Goal: Task Accomplishment & Management: Complete application form

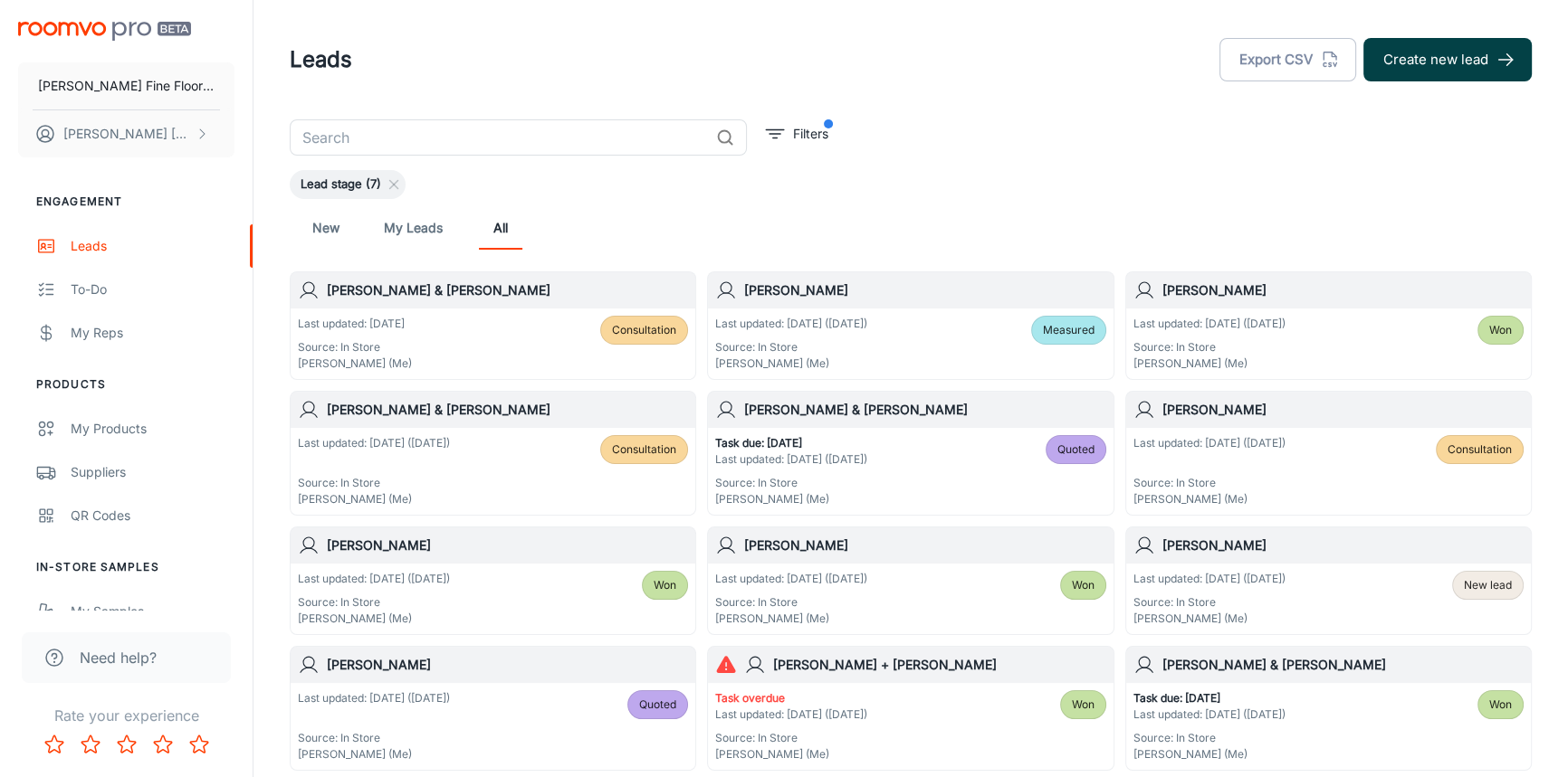
click at [1443, 63] on button "Create new lead" at bounding box center [1448, 59] width 169 height 44
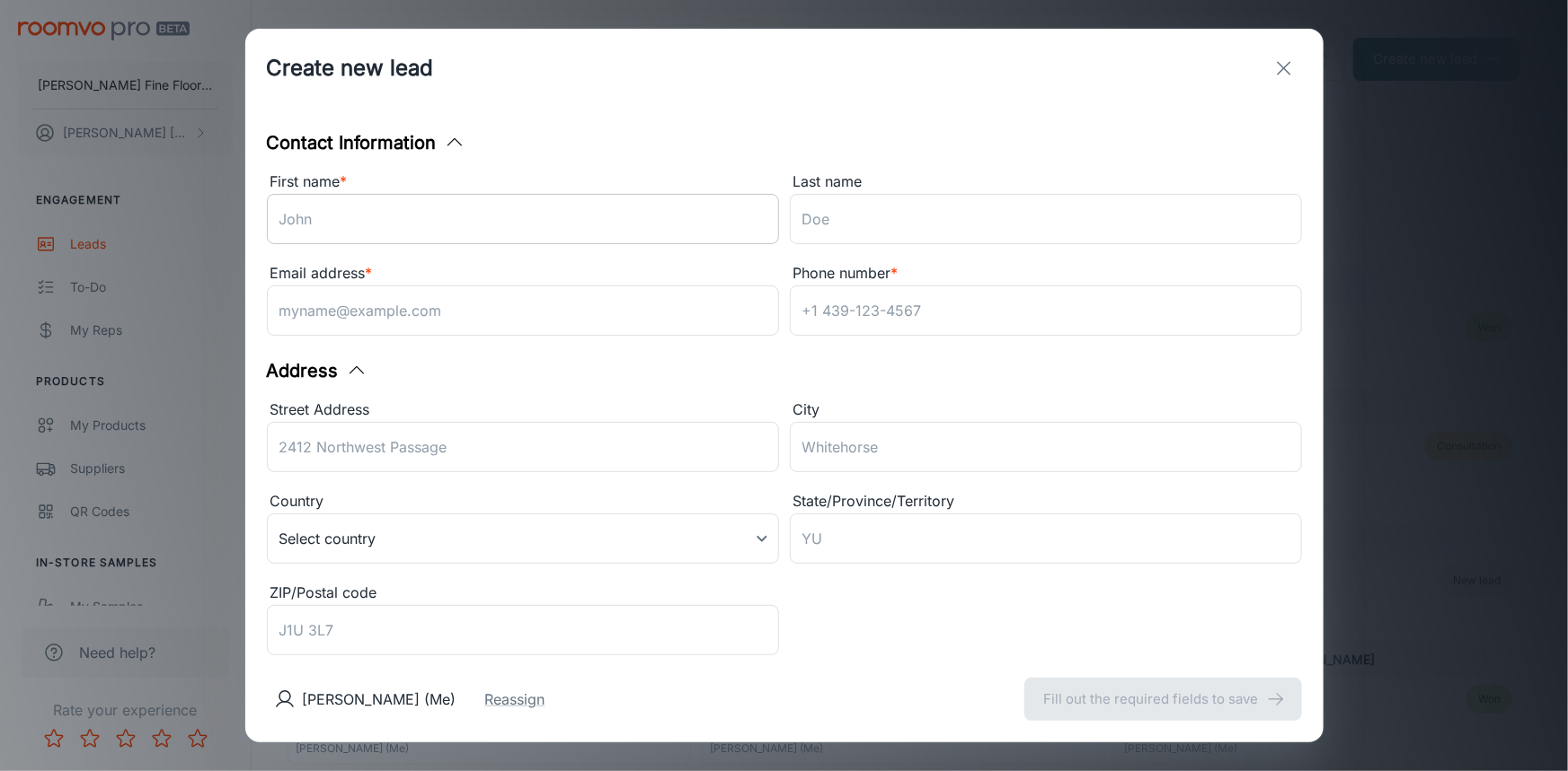
click at [464, 216] on input "First name *" at bounding box center [522, 219] width 512 height 50
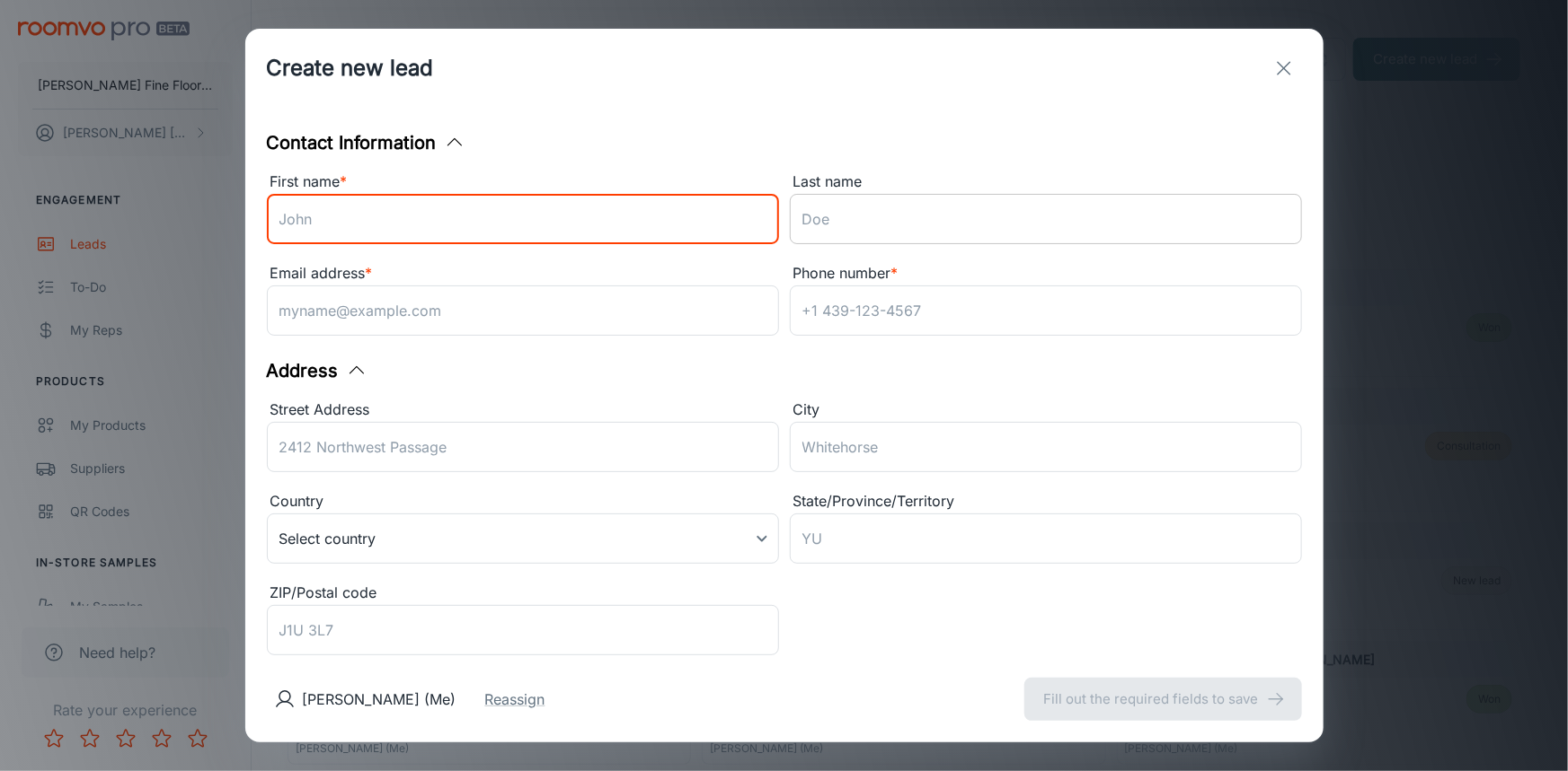
click at [937, 224] on input "Last name" at bounding box center [1046, 219] width 512 height 50
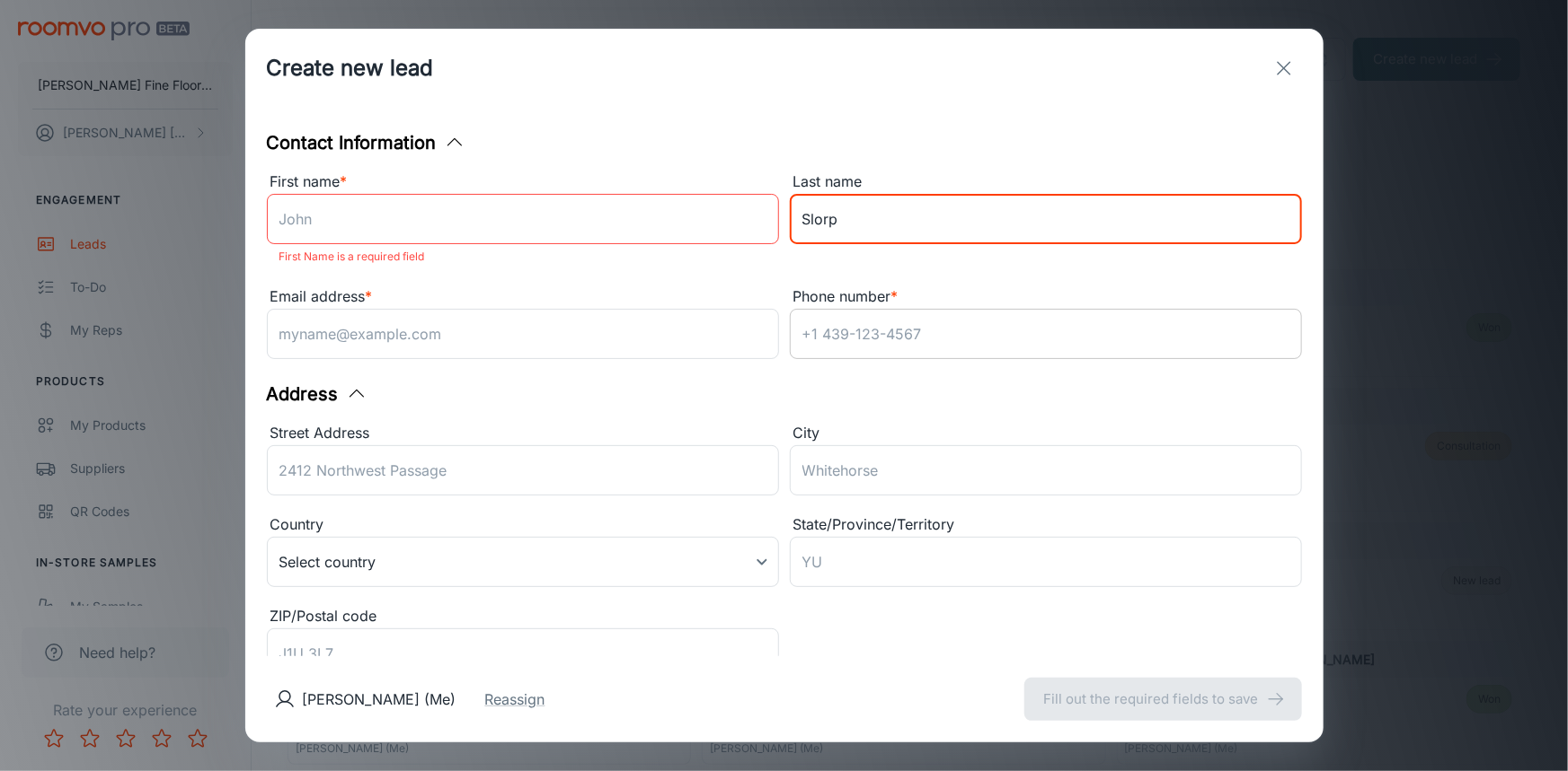
type input "Slorp"
click at [869, 332] on input "Phone number *" at bounding box center [1046, 334] width 512 height 50
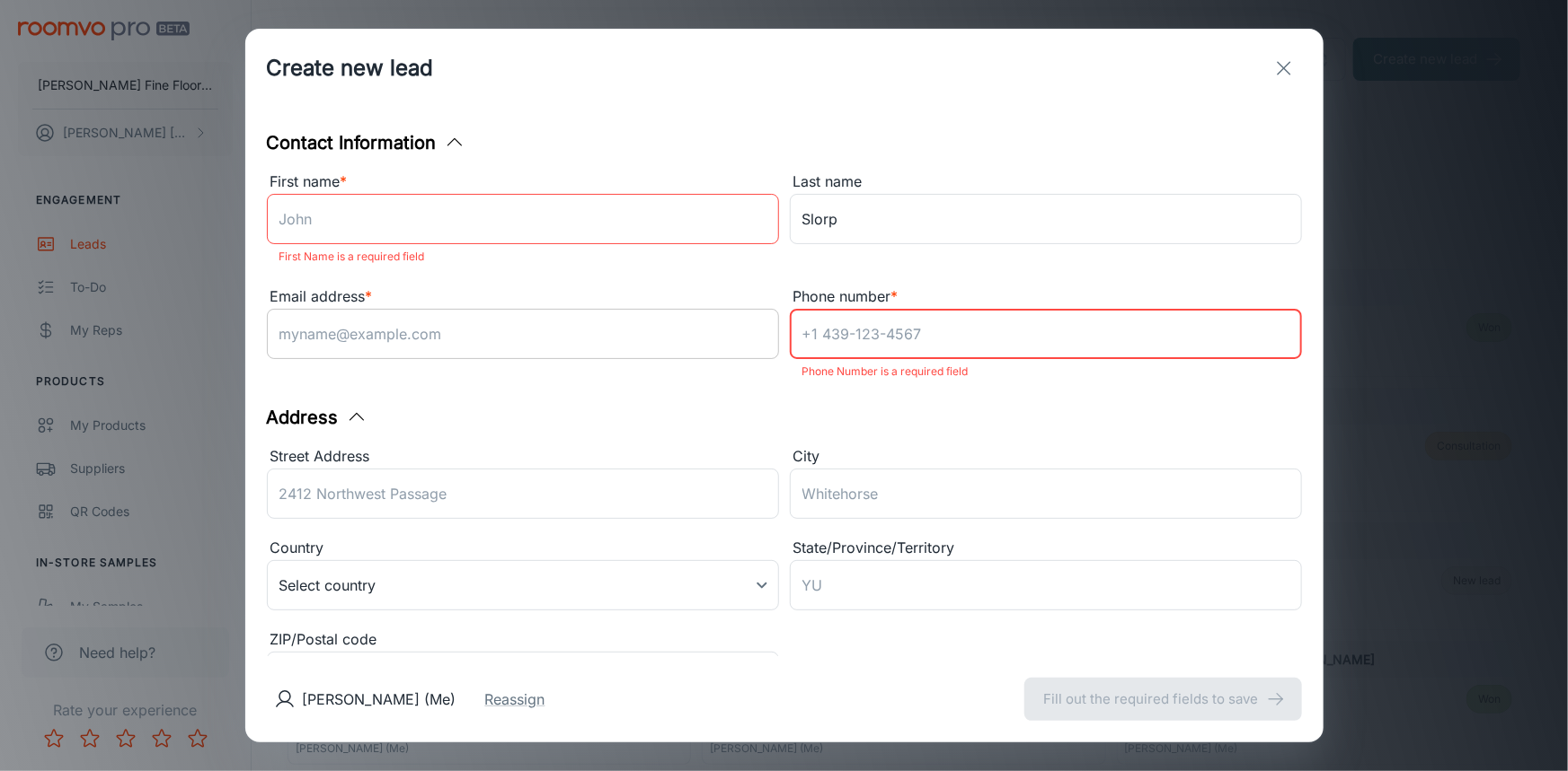
click at [381, 348] on input "Email address *" at bounding box center [522, 334] width 512 height 50
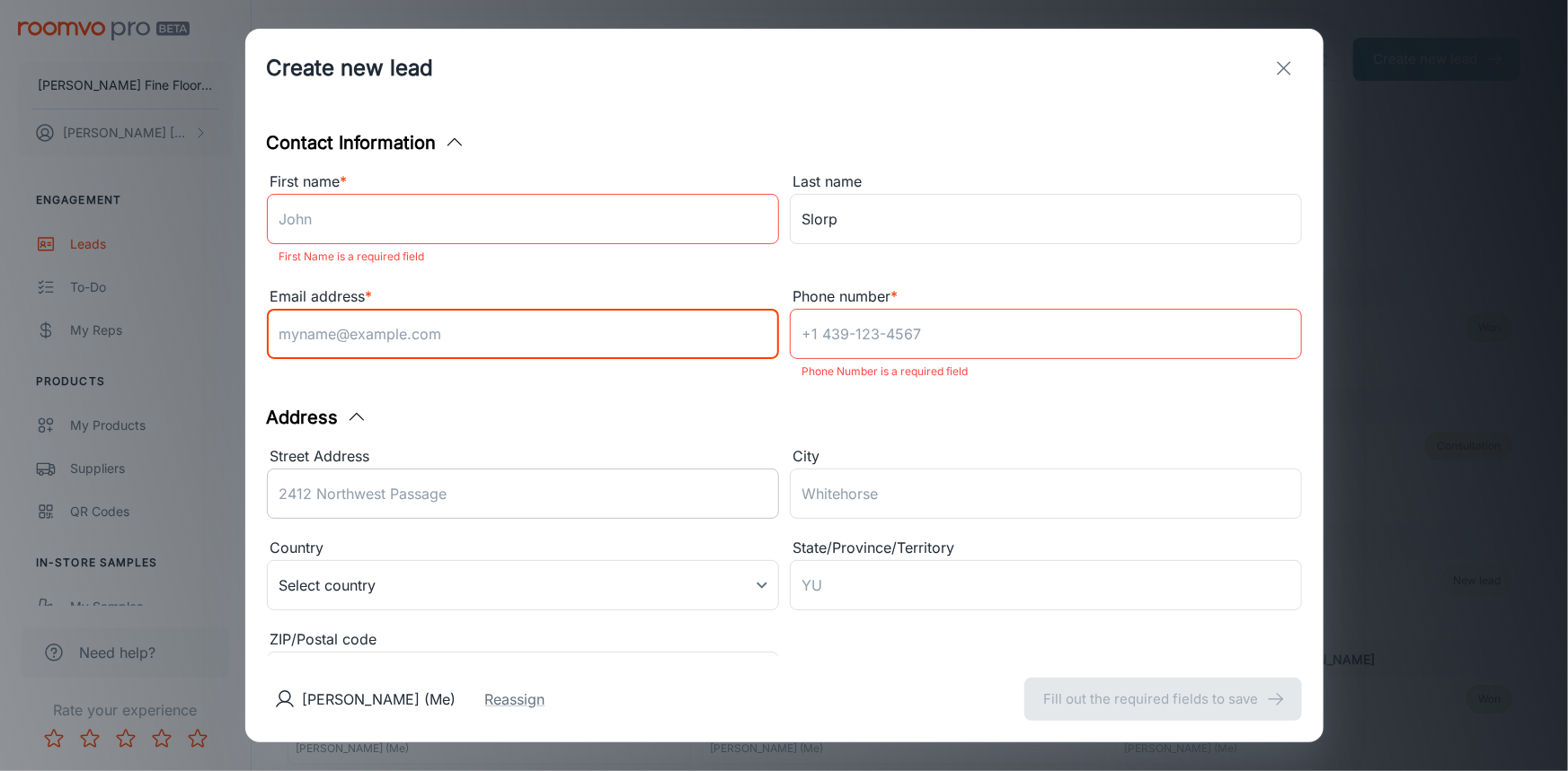
click at [316, 491] on input "Street Address" at bounding box center [522, 494] width 512 height 50
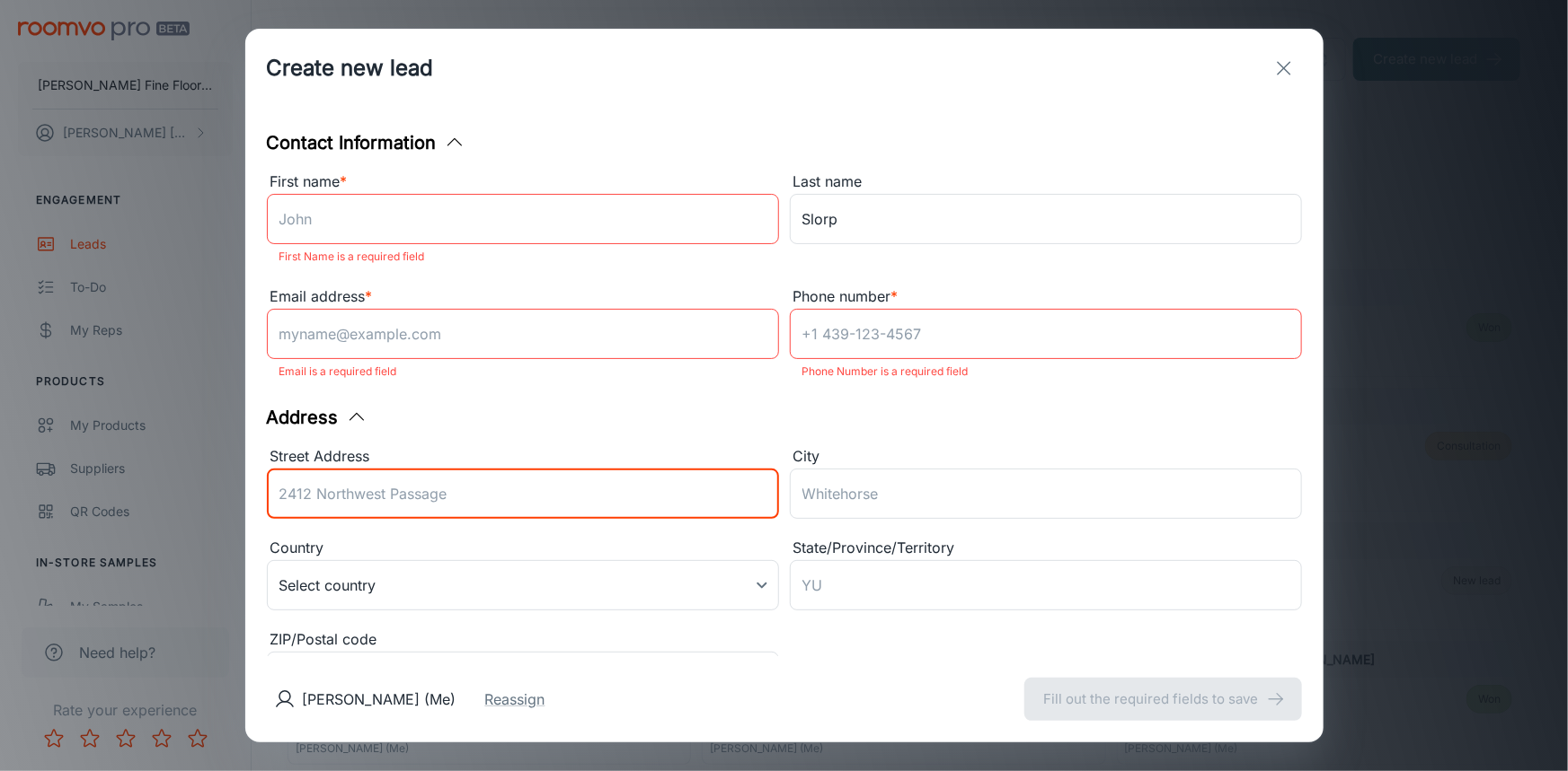
paste input "[STREET_ADDRESS][PERSON_NAME]"
type input "[STREET_ADDRESS][PERSON_NAME]"
click at [877, 488] on input "City" at bounding box center [1046, 494] width 512 height 50
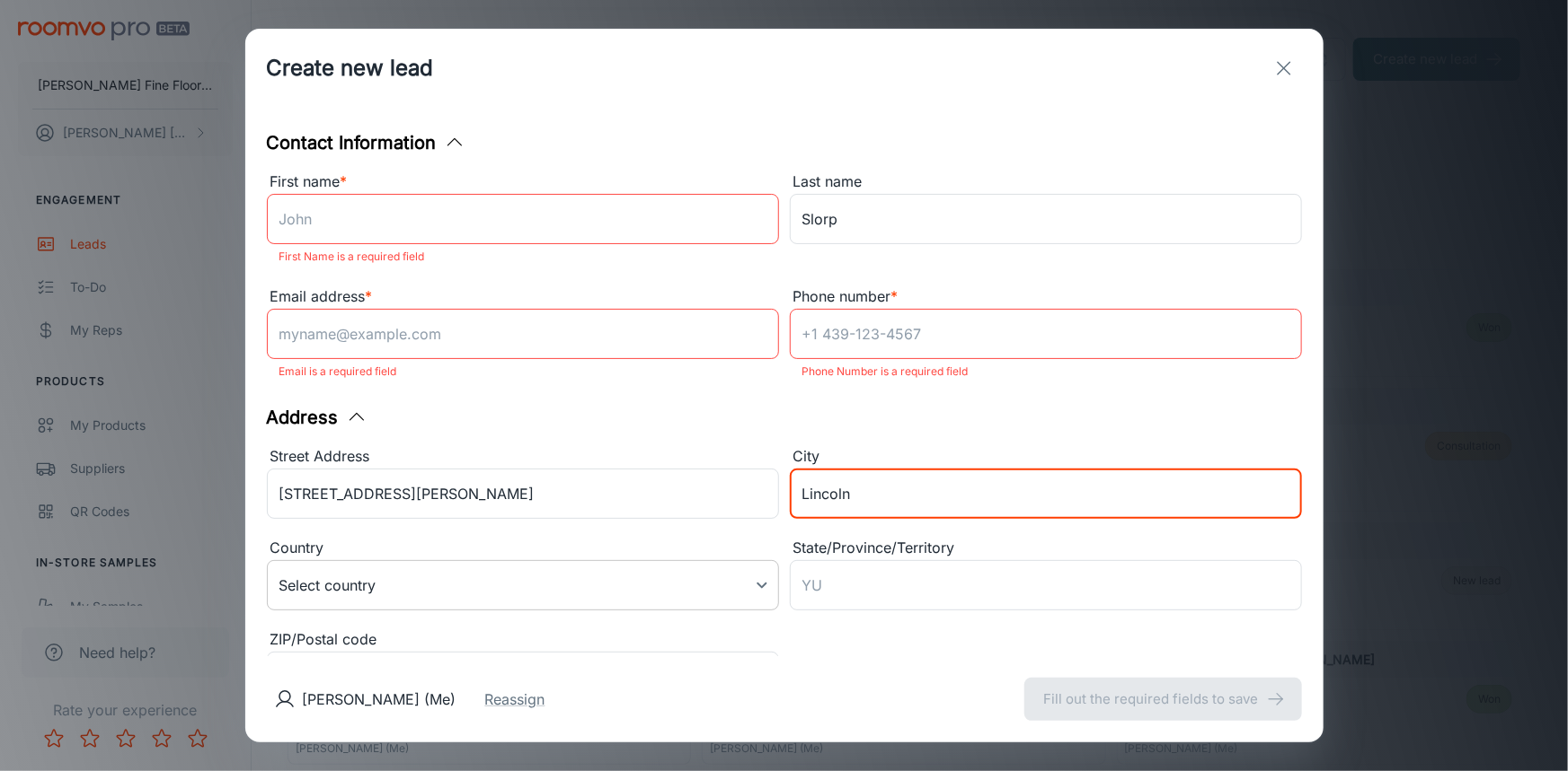
type input "Lincoln"
click at [647, 580] on body "[PERSON_NAME] Fine Floors, Inc [PERSON_NAME] Engagement Leads To-do My Reps Pro…" at bounding box center [784, 386] width 1568 height 771
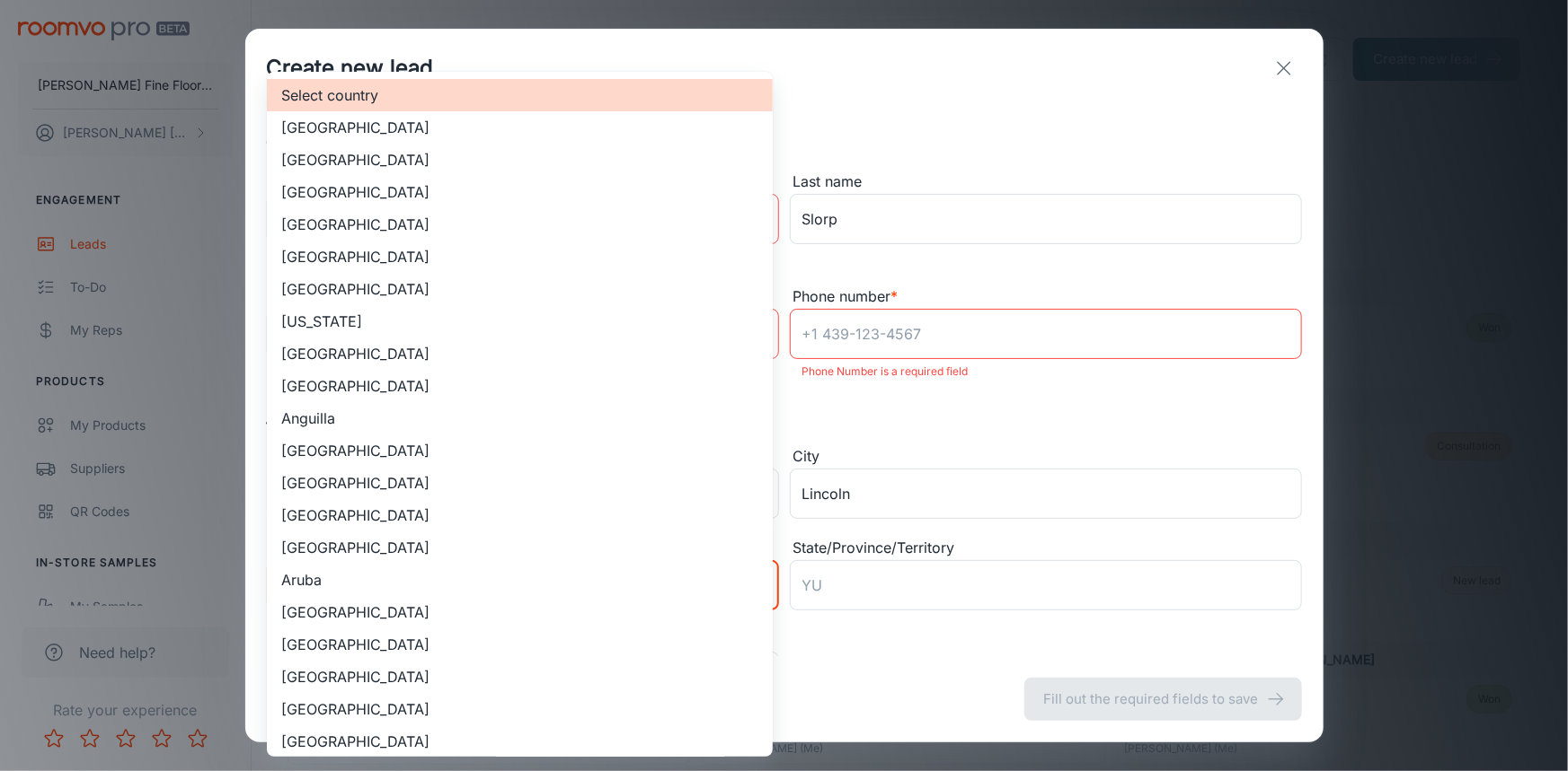
click at [913, 337] on div at bounding box center [784, 386] width 1568 height 771
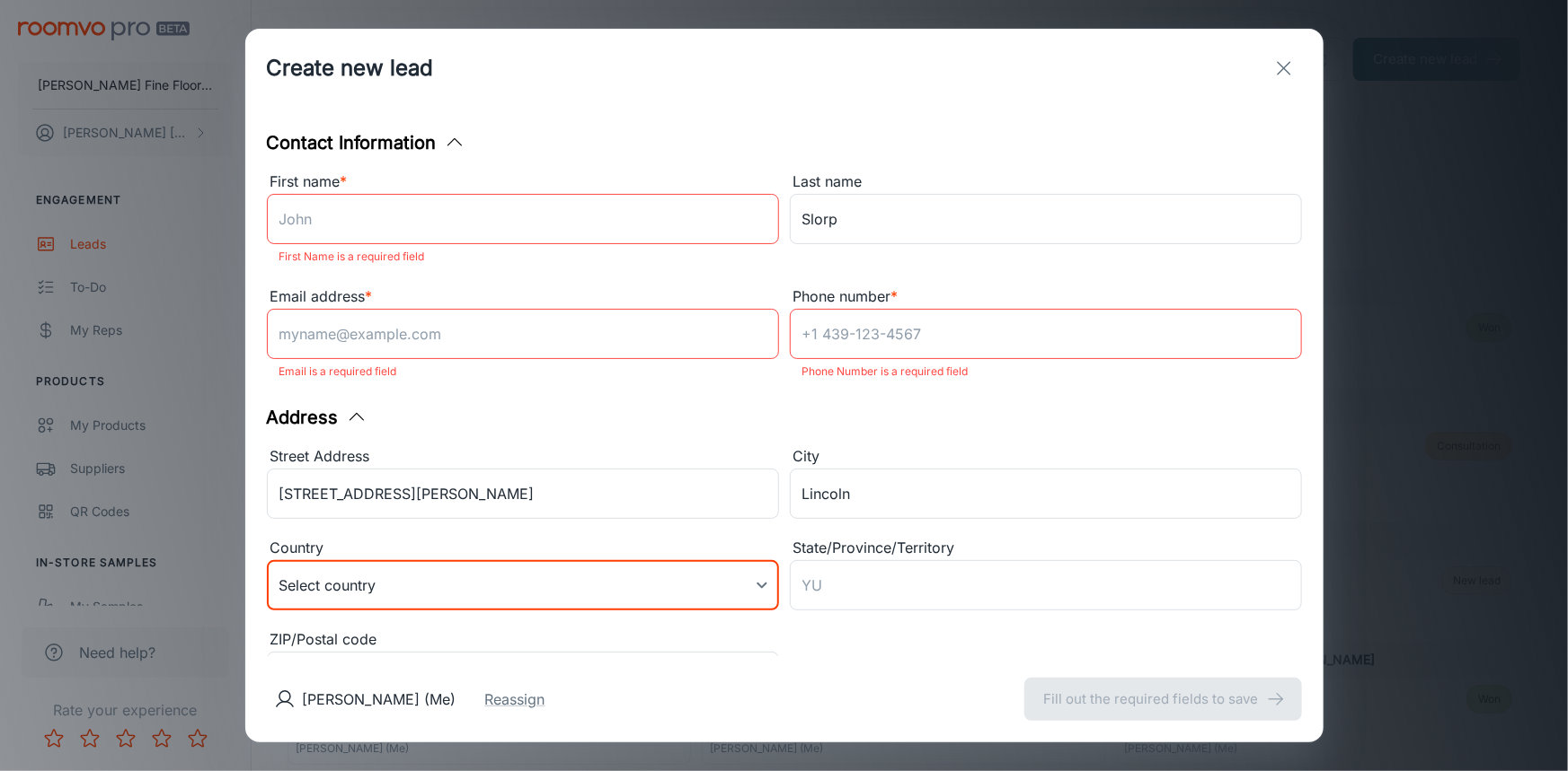
click at [913, 337] on div "Select country [GEOGRAPHIC_DATA] [GEOGRAPHIC_DATA] [GEOGRAPHIC_DATA] [GEOGRAPHI…" at bounding box center [784, 386] width 1568 height 771
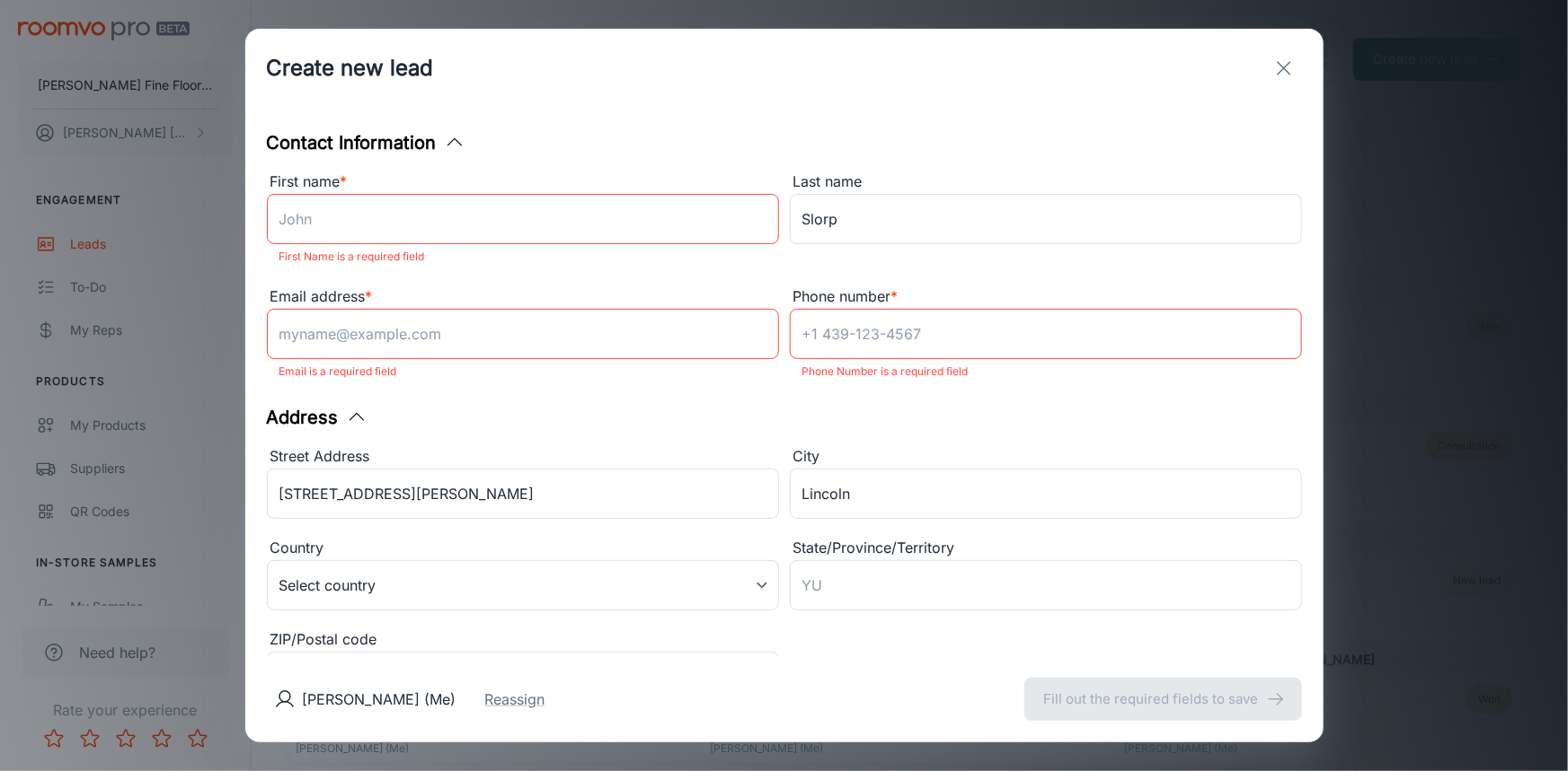
click at [849, 336] on input "Phone number *" at bounding box center [1046, 334] width 512 height 50
click at [847, 345] on input "Phone number *" at bounding box center [1046, 334] width 512 height 50
paste input "[PHONE_NUMBER]"
type input "[PHONE_NUMBER]"
click at [367, 201] on input "First name *" at bounding box center [522, 219] width 512 height 50
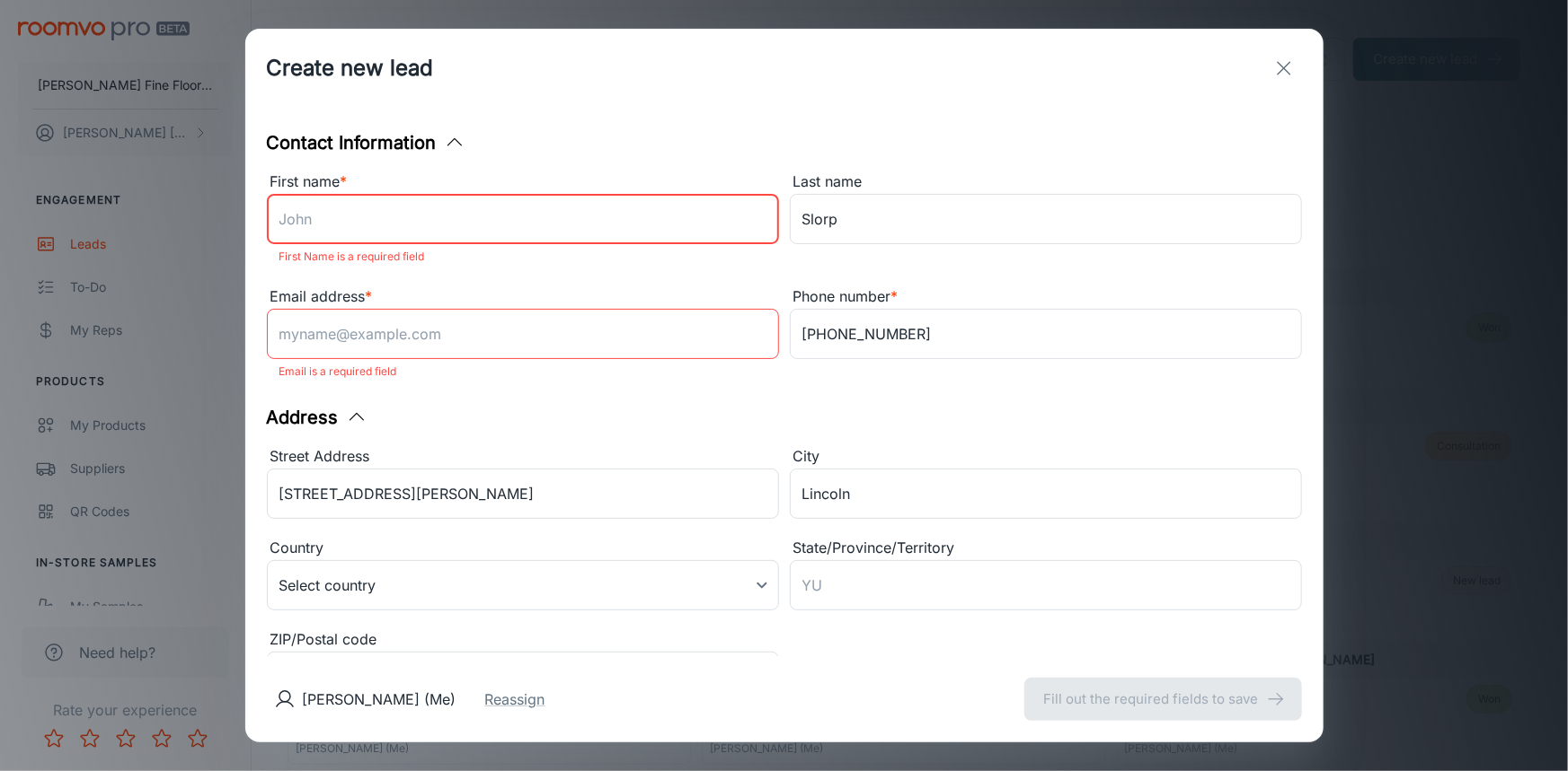
click at [635, 353] on input "Email address *" at bounding box center [522, 334] width 512 height 50
click at [653, 395] on div "Contact Information First name * ​ First Name is a required field Last name [PE…" at bounding box center [784, 382] width 1078 height 549
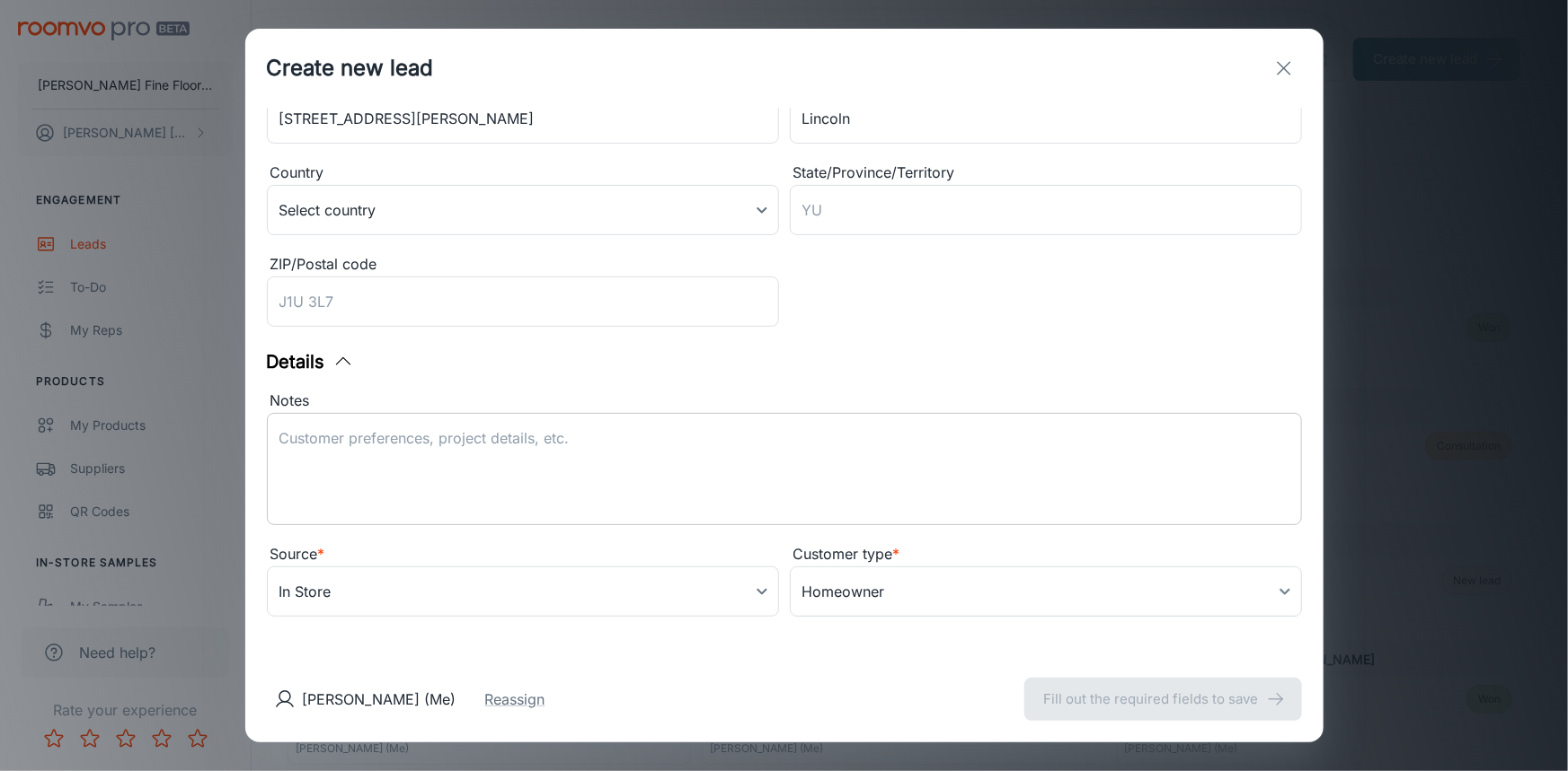
scroll to position [378, 0]
click at [384, 448] on textarea "Notes" at bounding box center [785, 467] width 1010 height 83
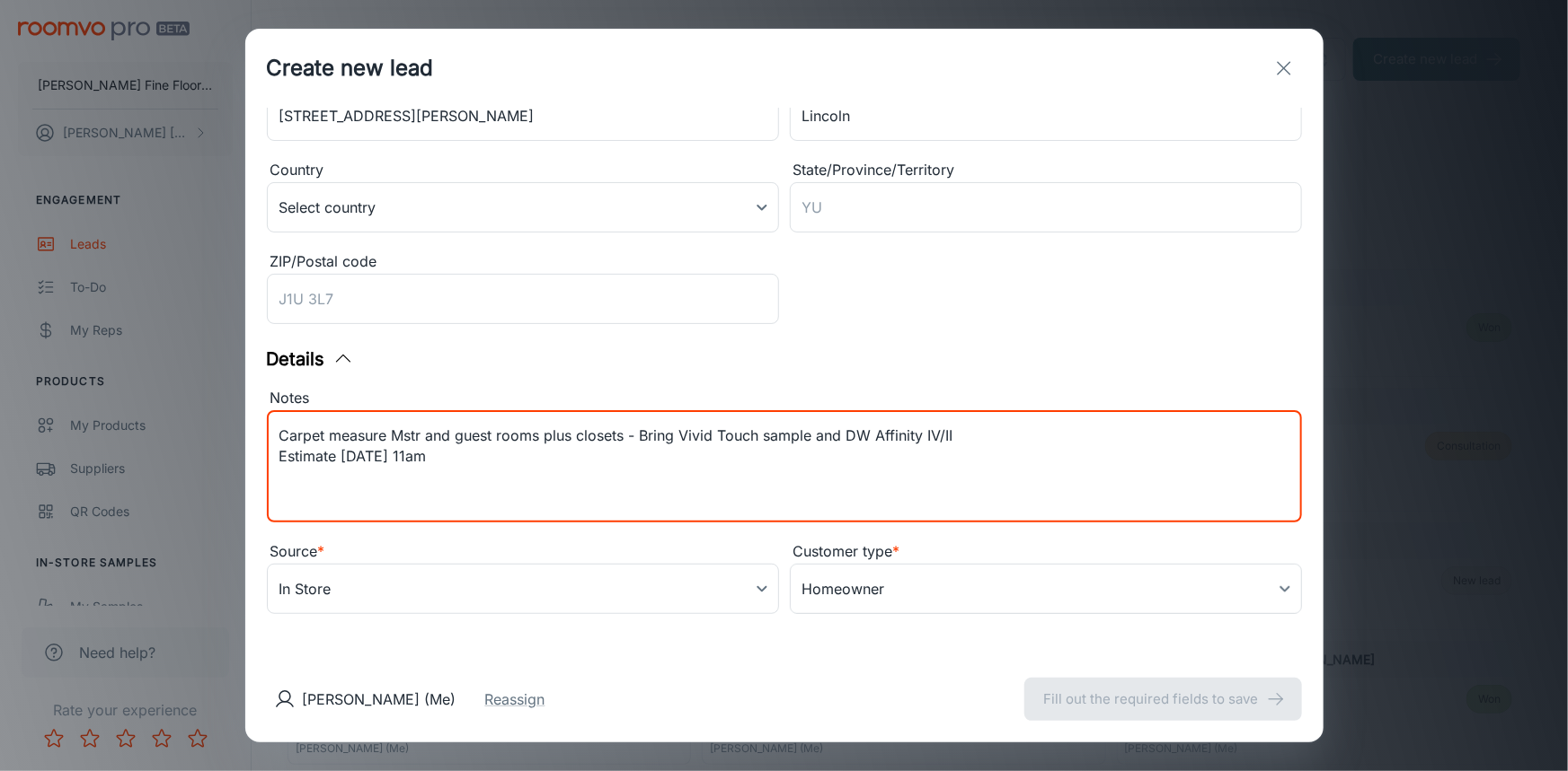
type textarea "Carpet measure Mstr and guest rooms plus closets - Bring Vivid Touch sample and…"
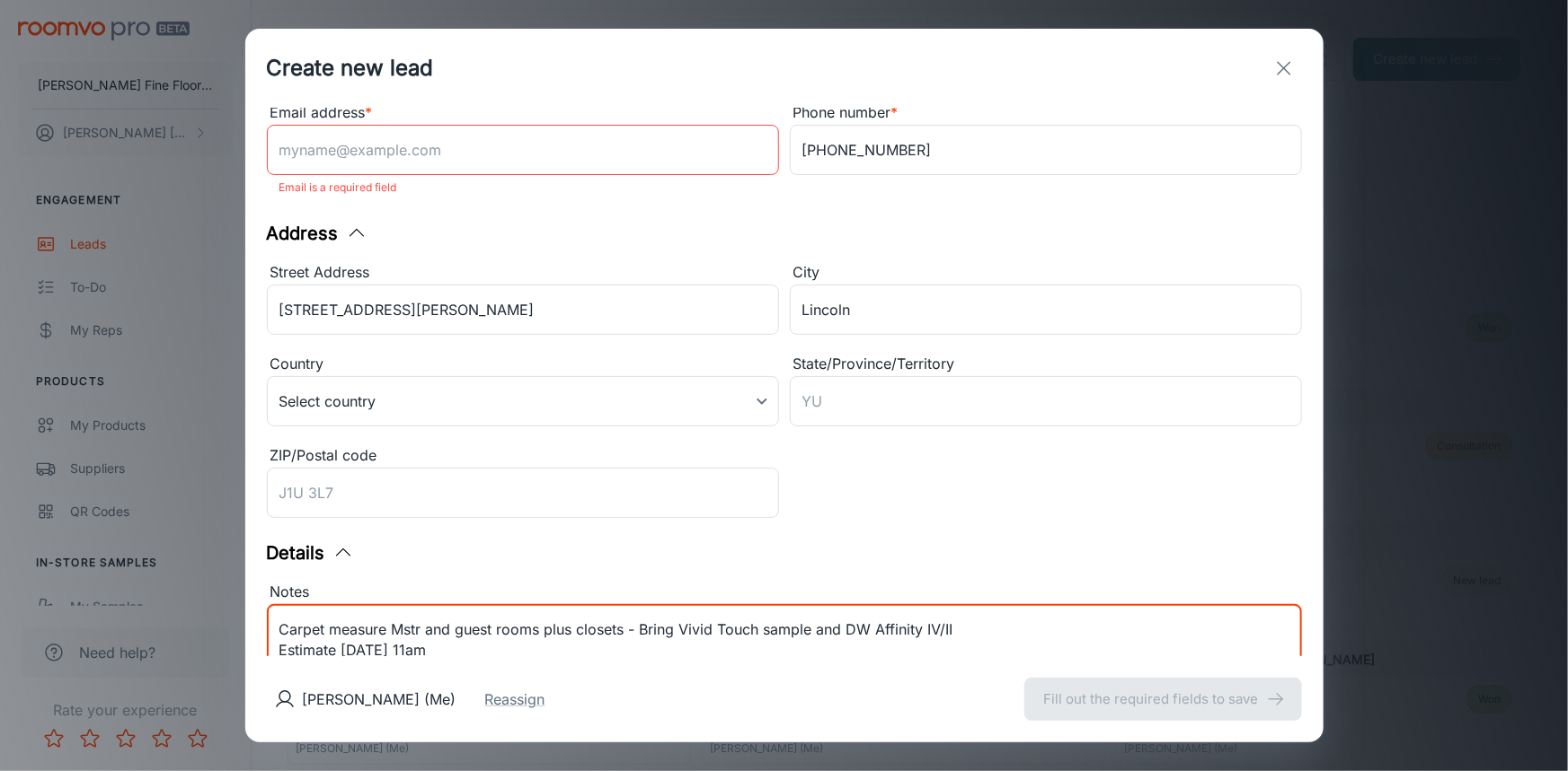
scroll to position [0, 0]
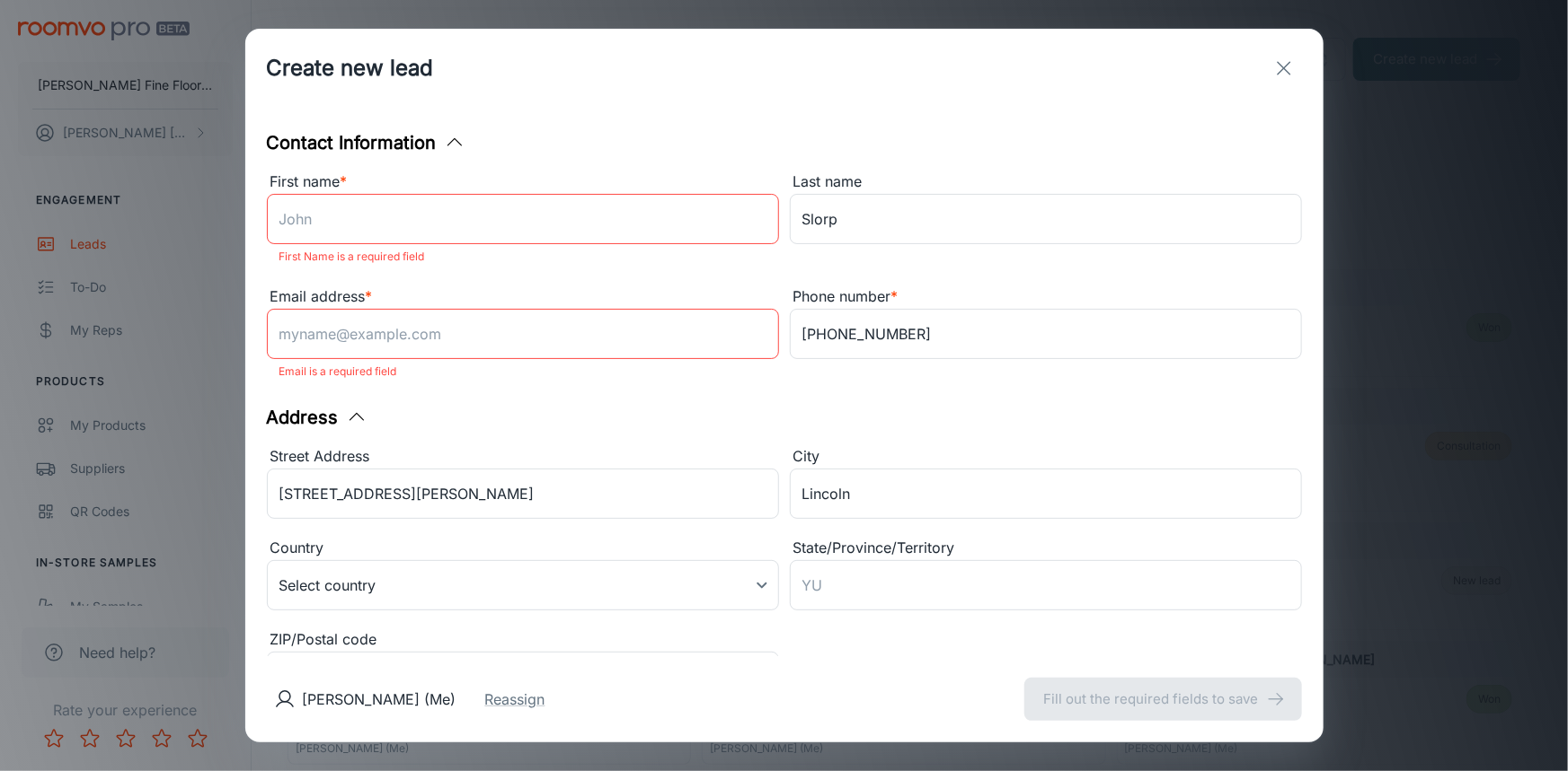
click at [467, 228] on input "First name *" at bounding box center [522, 219] width 512 height 50
click at [463, 224] on input "First name *" at bounding box center [522, 219] width 512 height 50
type input "[PERSON_NAME] & [PERSON_NAME]"
click at [677, 332] on input "Email address *" at bounding box center [522, 334] width 512 height 50
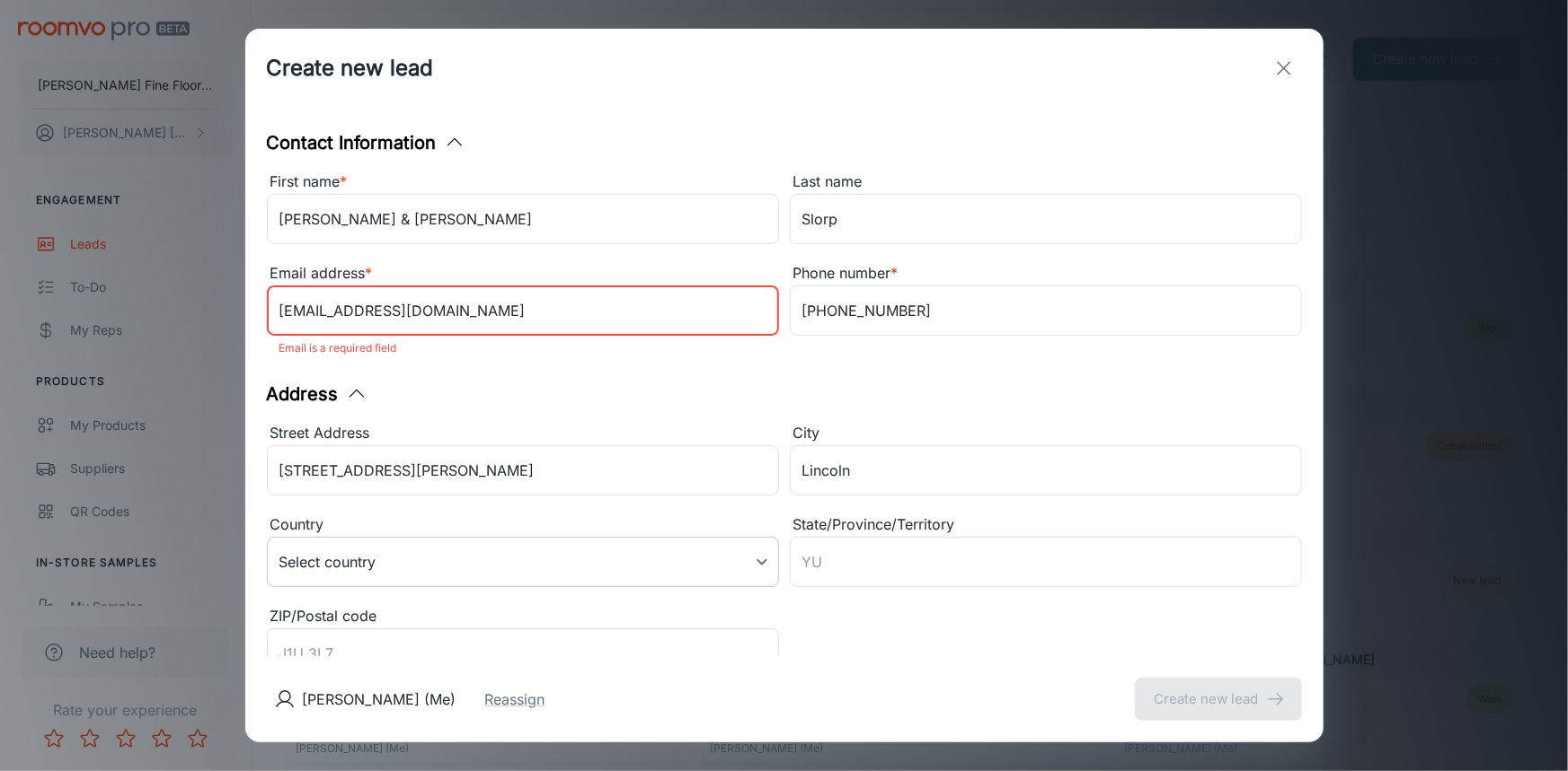
click at [518, 556] on body "[PERSON_NAME] Fine Floors, Inc [PERSON_NAME] Engagement Leads To-do My Reps Pro…" at bounding box center [784, 386] width 1568 height 771
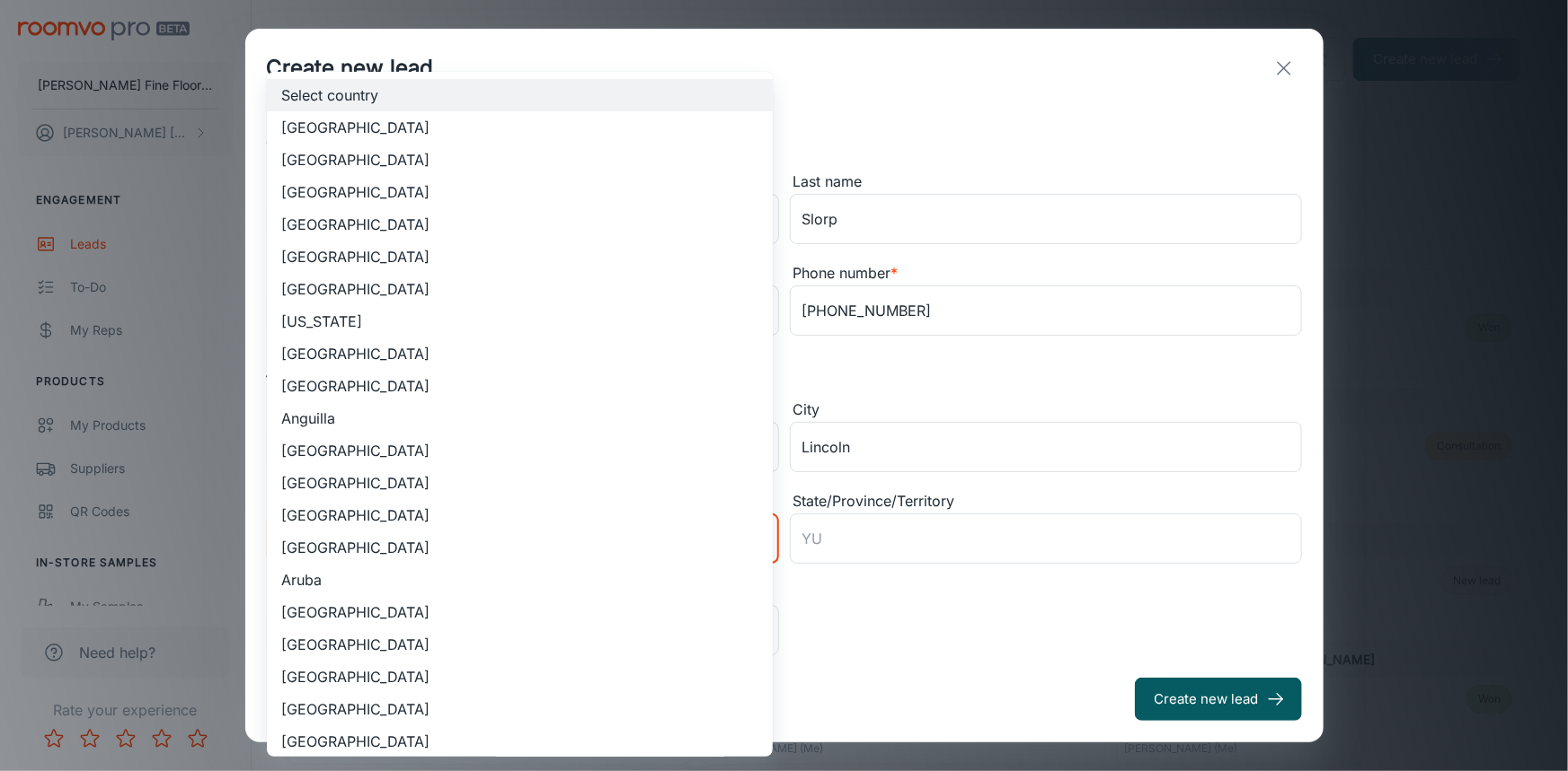
click at [977, 126] on div at bounding box center [784, 386] width 1568 height 771
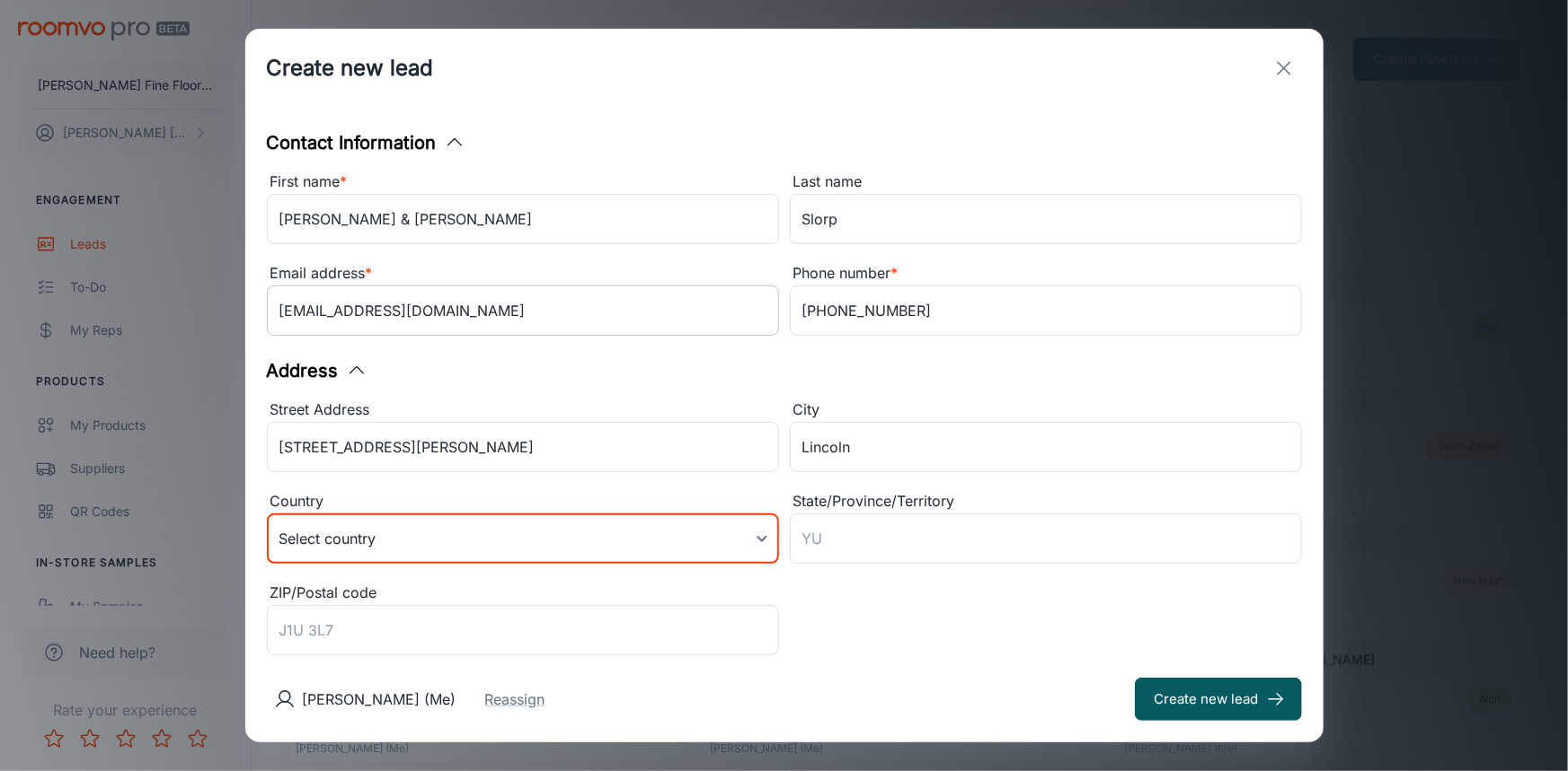
click at [571, 312] on input "[EMAIL_ADDRESS][DOMAIN_NAME]" at bounding box center [522, 311] width 512 height 50
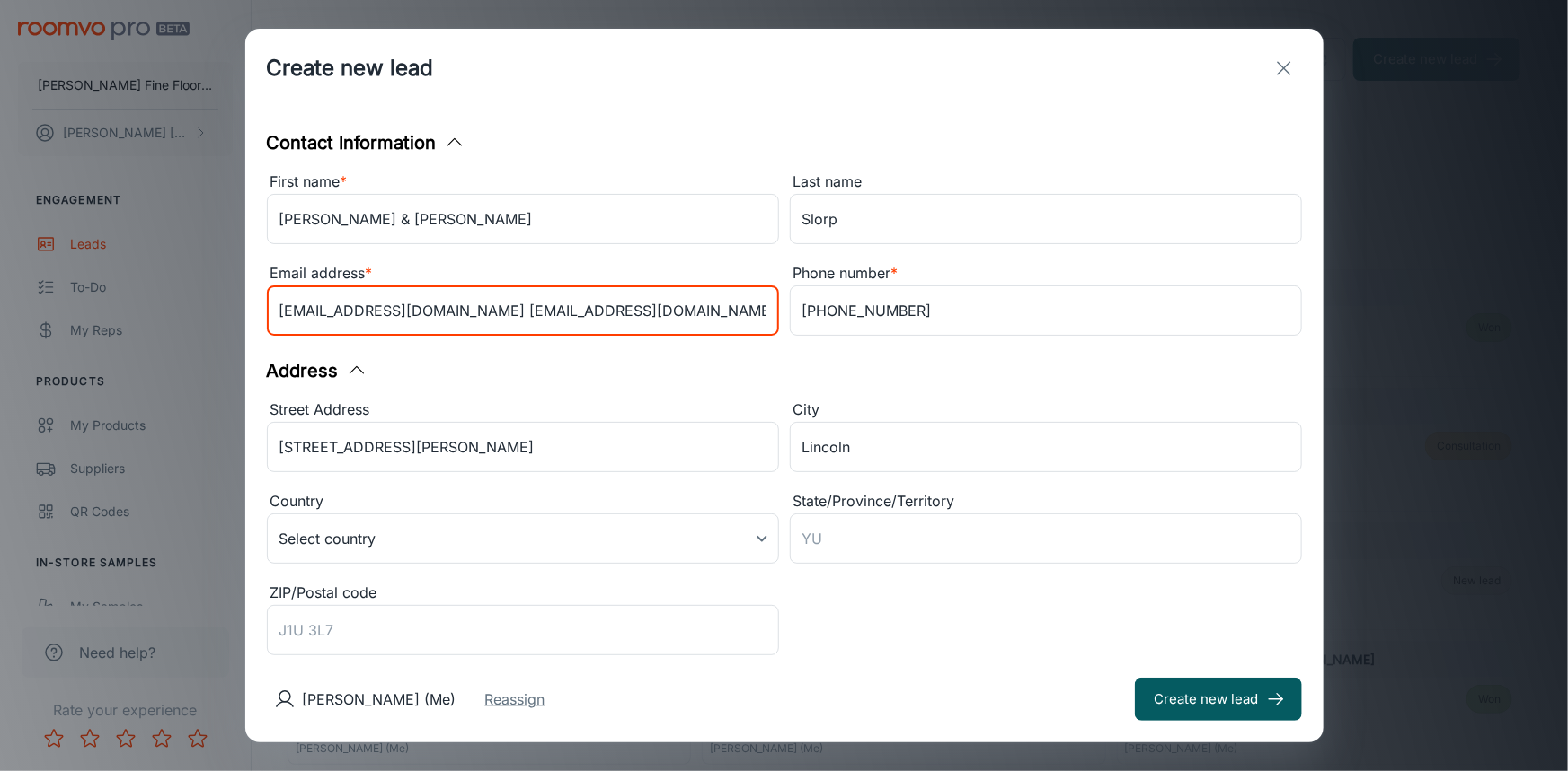
click at [402, 311] on input "[EMAIL_ADDRESS][DOMAIN_NAME] [EMAIL_ADDRESS][DOMAIN_NAME]" at bounding box center [522, 311] width 512 height 50
click at [638, 314] on input "[EMAIL_ADDRESS][DOMAIN_NAME] , [EMAIL_ADDRESS][DOMAIN_NAME]" at bounding box center [522, 311] width 512 height 50
click at [863, 393] on div "Address Street Address [STREET_ADDRESS][PERSON_NAME] ​ Country Select country ​…" at bounding box center [784, 510] width 1035 height 306
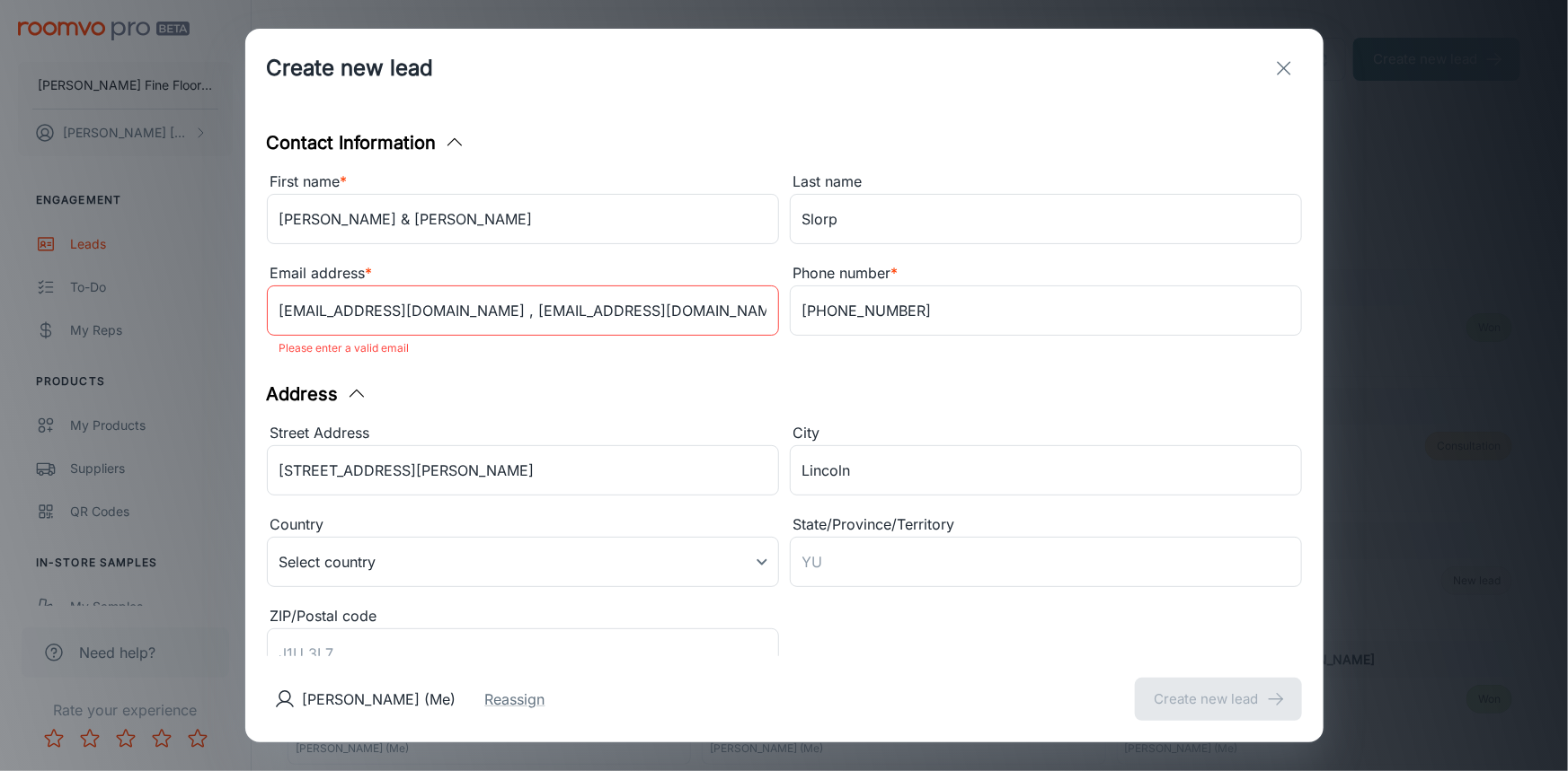
click at [410, 315] on input "[EMAIL_ADDRESS][DOMAIN_NAME] , [EMAIL_ADDRESS][DOMAIN_NAME]" at bounding box center [522, 311] width 512 height 50
click at [502, 358] on p "Please enter a valid email" at bounding box center [523, 348] width 487 height 21
click at [513, 400] on div "Address" at bounding box center [784, 394] width 1035 height 27
click at [411, 319] on input "[EMAIL_ADDRESS][DOMAIN_NAME] [EMAIL_ADDRESS][DOMAIN_NAME]" at bounding box center [522, 311] width 512 height 50
click at [600, 314] on input "[EMAIL_ADDRESS][DOMAIN_NAME] [EMAIL_ADDRESS][DOMAIN_NAME]" at bounding box center [522, 311] width 512 height 50
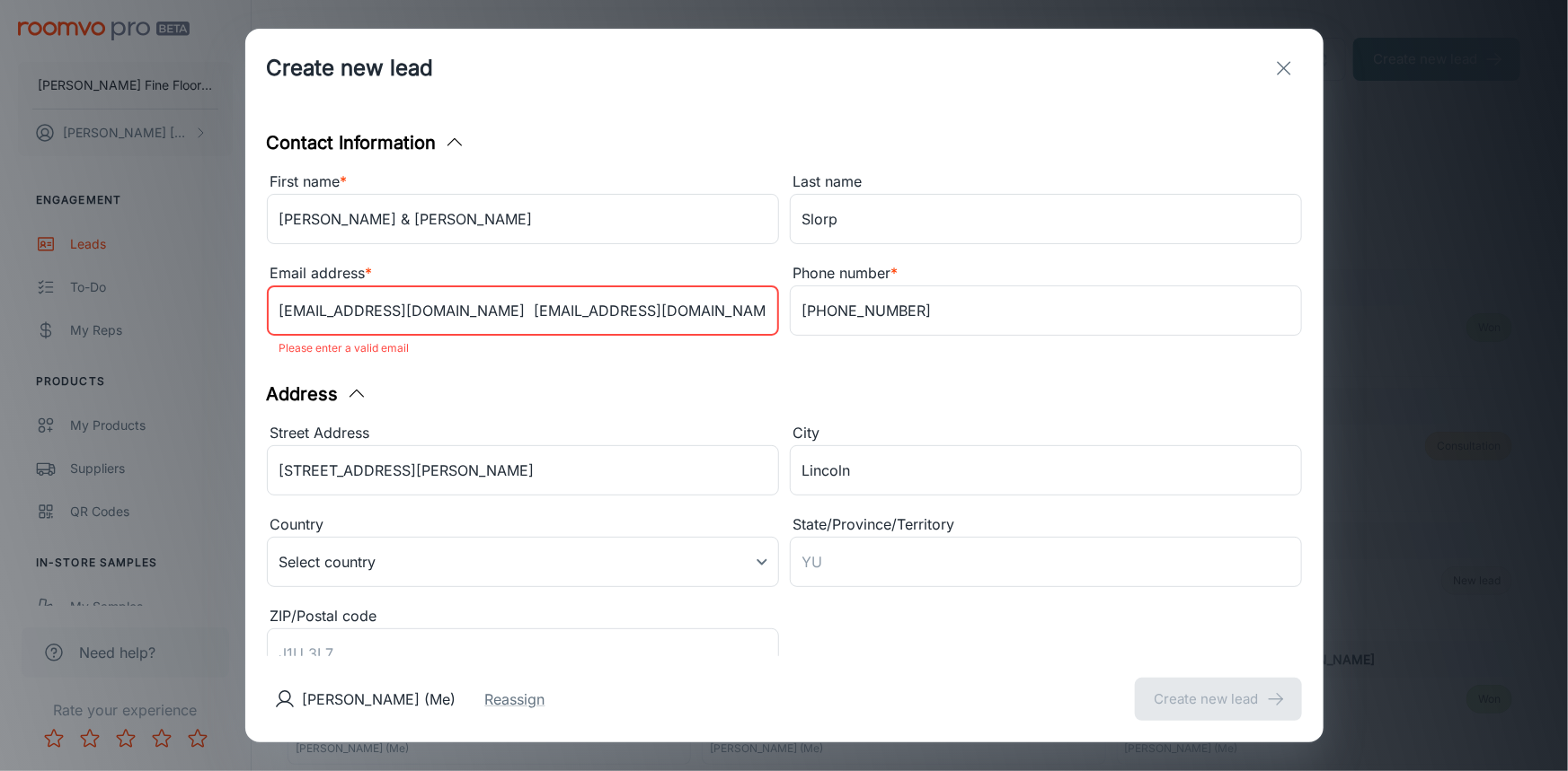
drag, startPoint x: 573, startPoint y: 317, endPoint x: 411, endPoint y: 340, distance: 163.6
click at [411, 340] on div "[EMAIL_ADDRESS][DOMAIN_NAME] [EMAIL_ADDRESS][DOMAIN_NAME] ​ Please enter a vali…" at bounding box center [522, 322] width 512 height 74
type input "[EMAIL_ADDRESS][DOMAIN_NAME]"
click at [411, 340] on p "Please enter a valid email" at bounding box center [523, 348] width 487 height 21
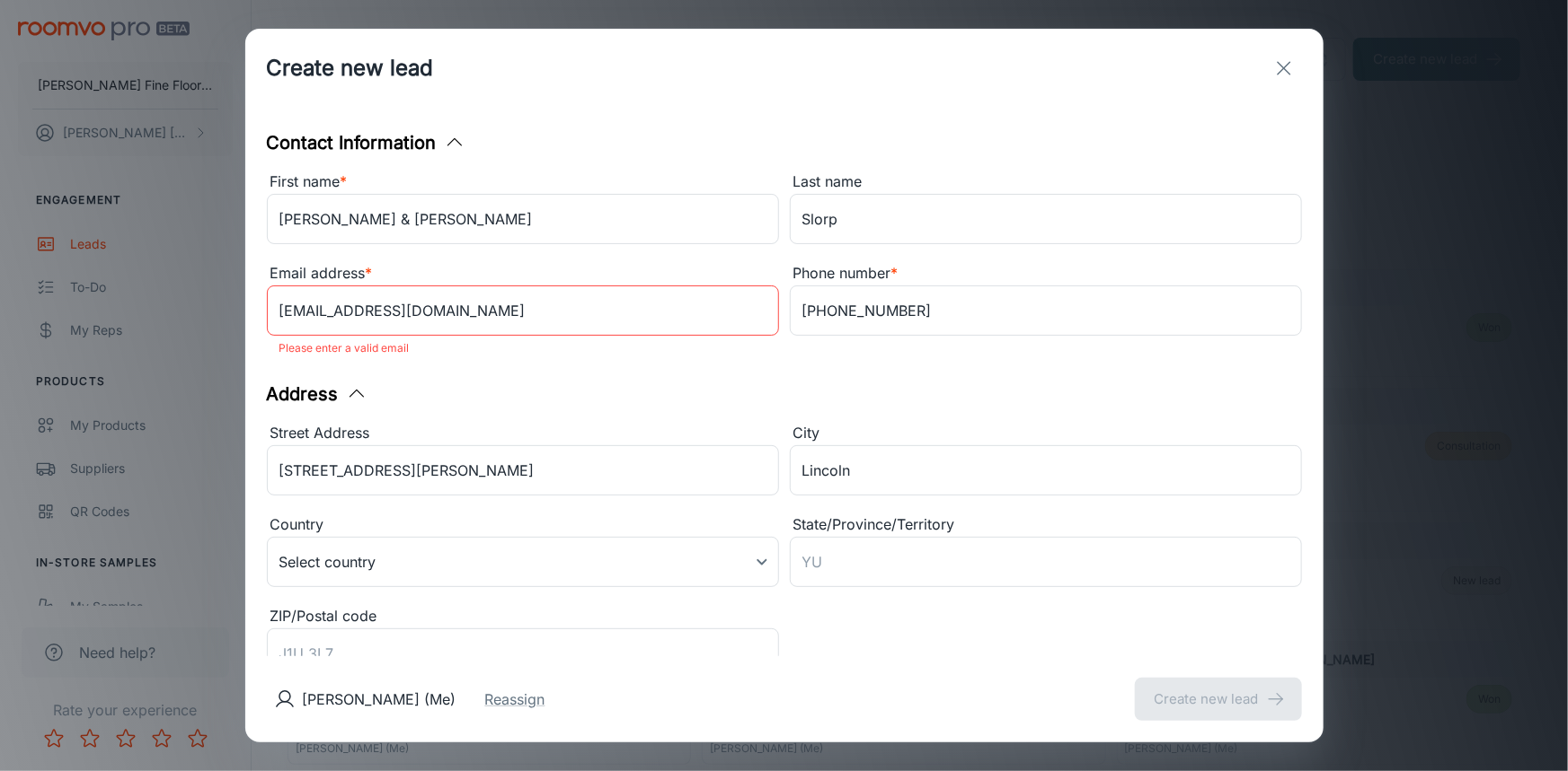
click at [550, 422] on div "Street Address" at bounding box center [522, 434] width 512 height 23
click at [550, 445] on input "[STREET_ADDRESS][PERSON_NAME]" at bounding box center [522, 470] width 512 height 50
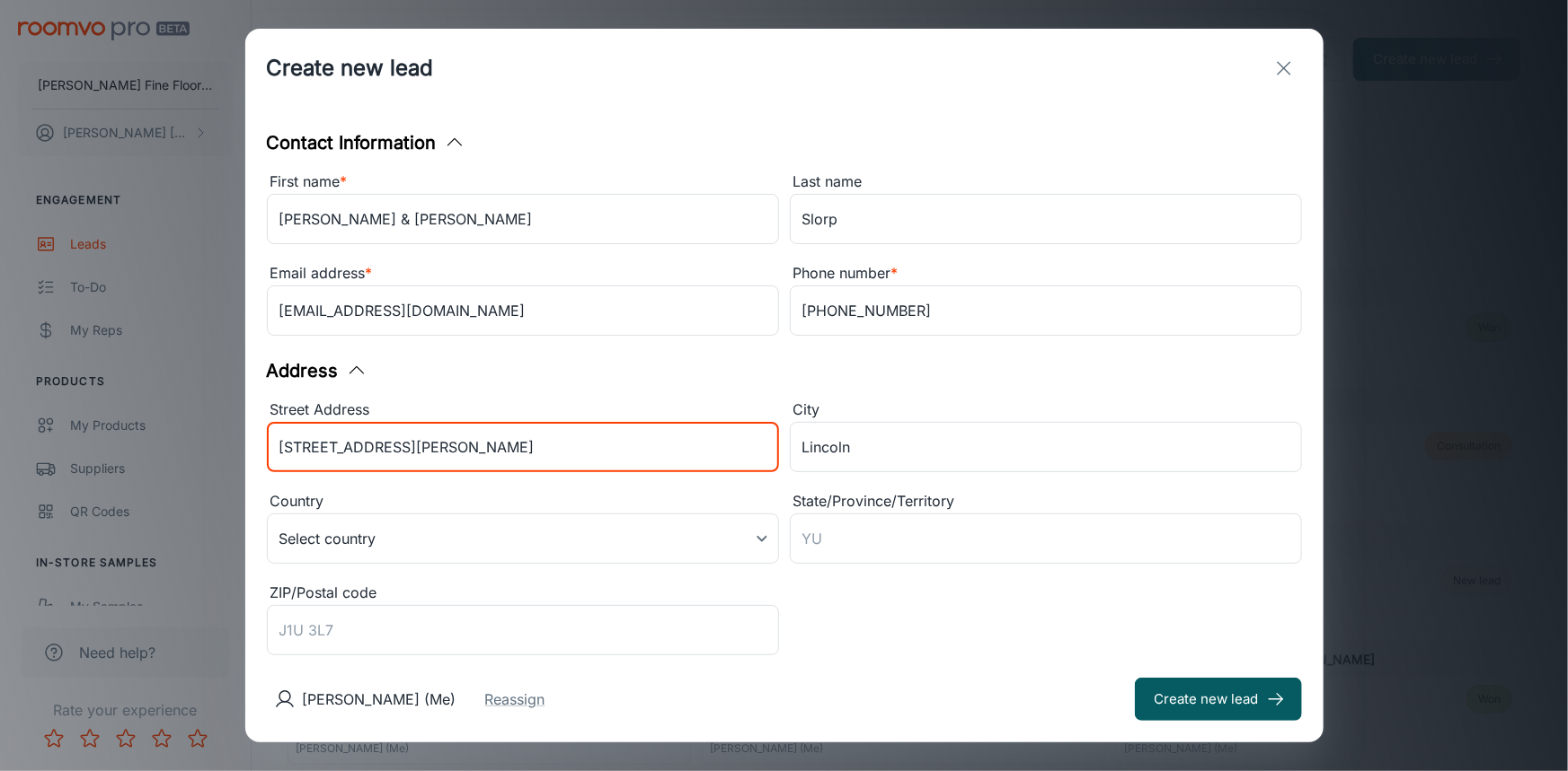
click at [539, 360] on div "Address" at bounding box center [784, 371] width 1035 height 27
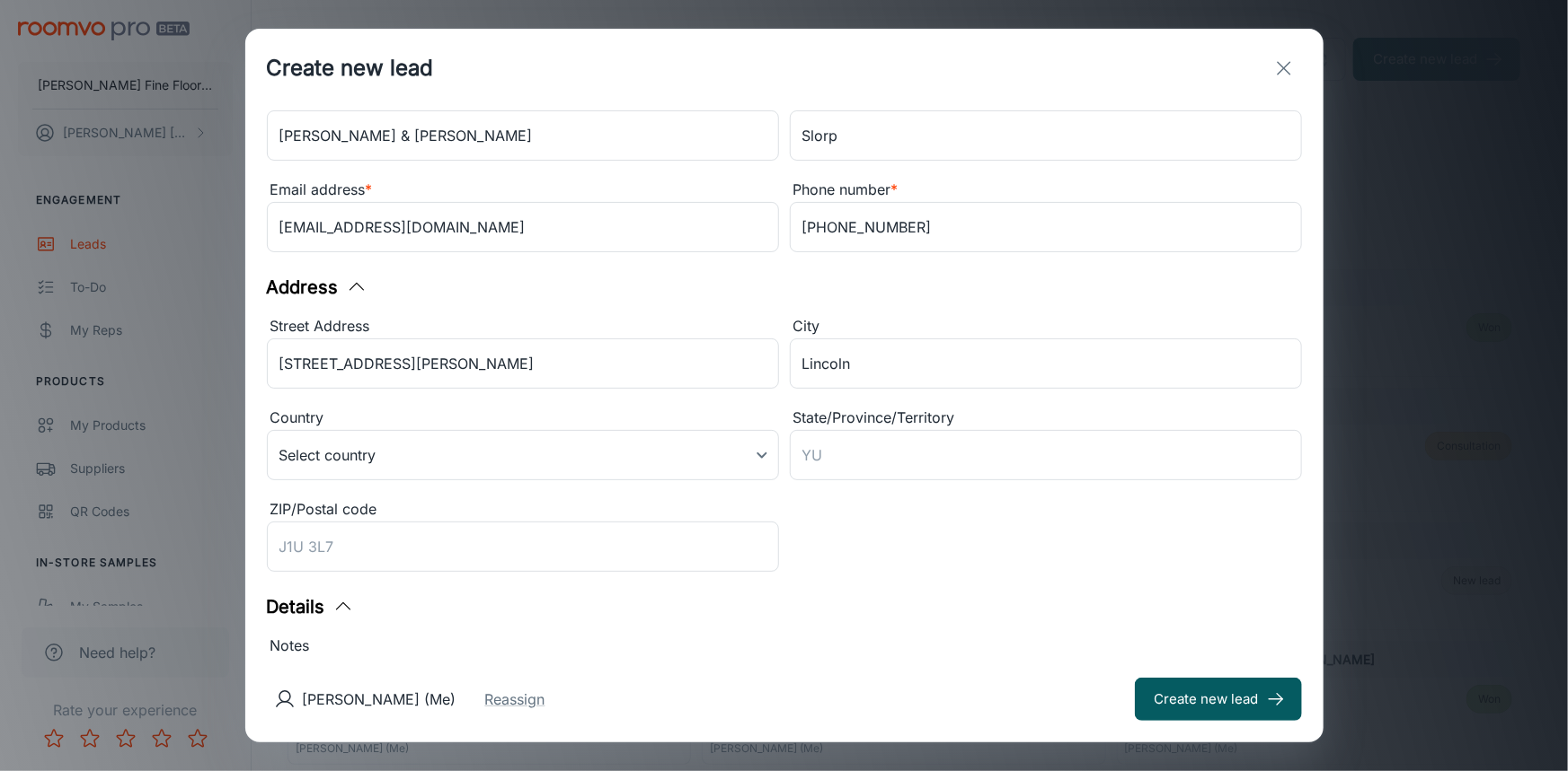
scroll to position [333, 0]
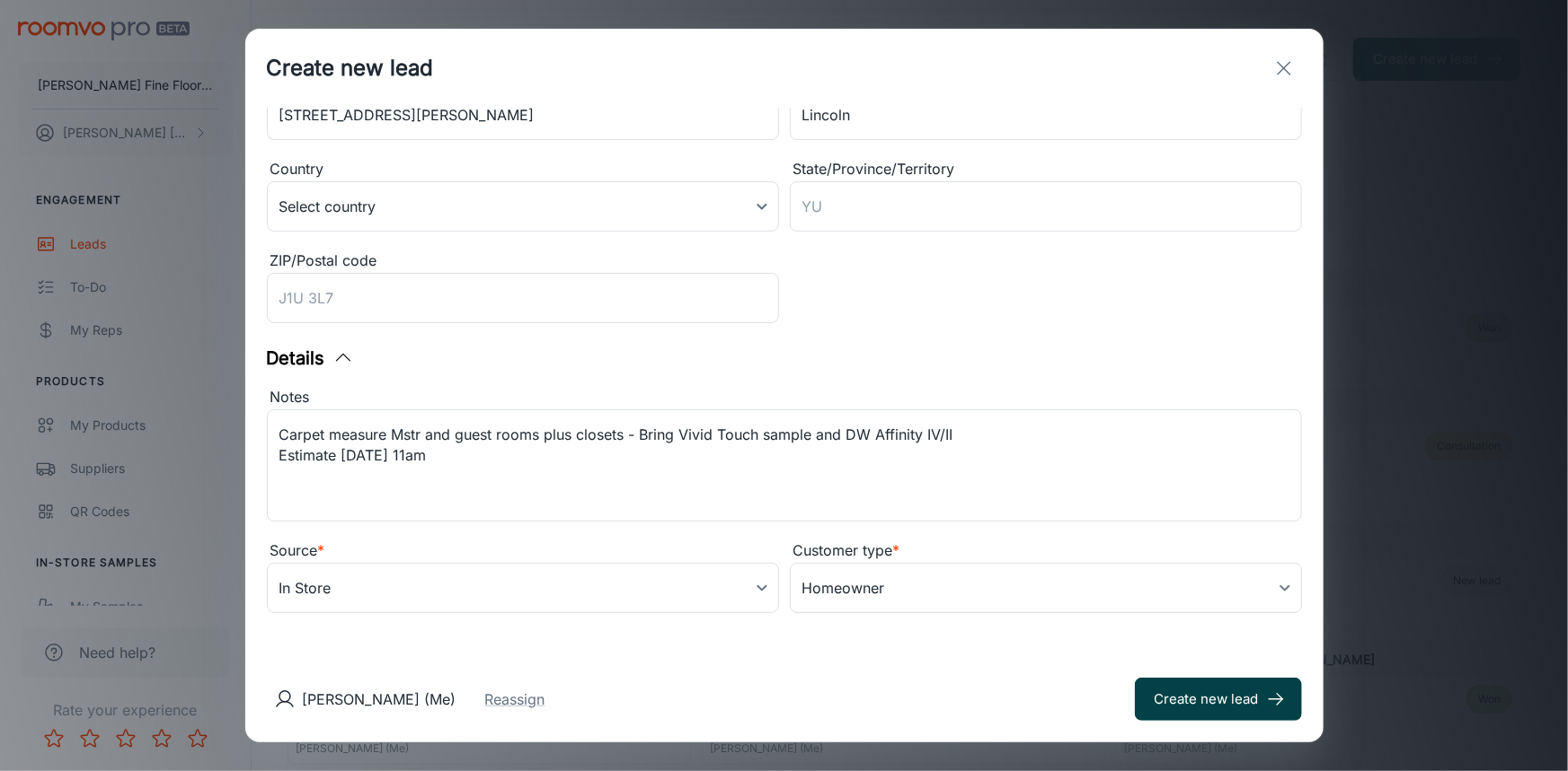
click at [1208, 710] on button "Create new lead" at bounding box center [1219, 699] width 167 height 43
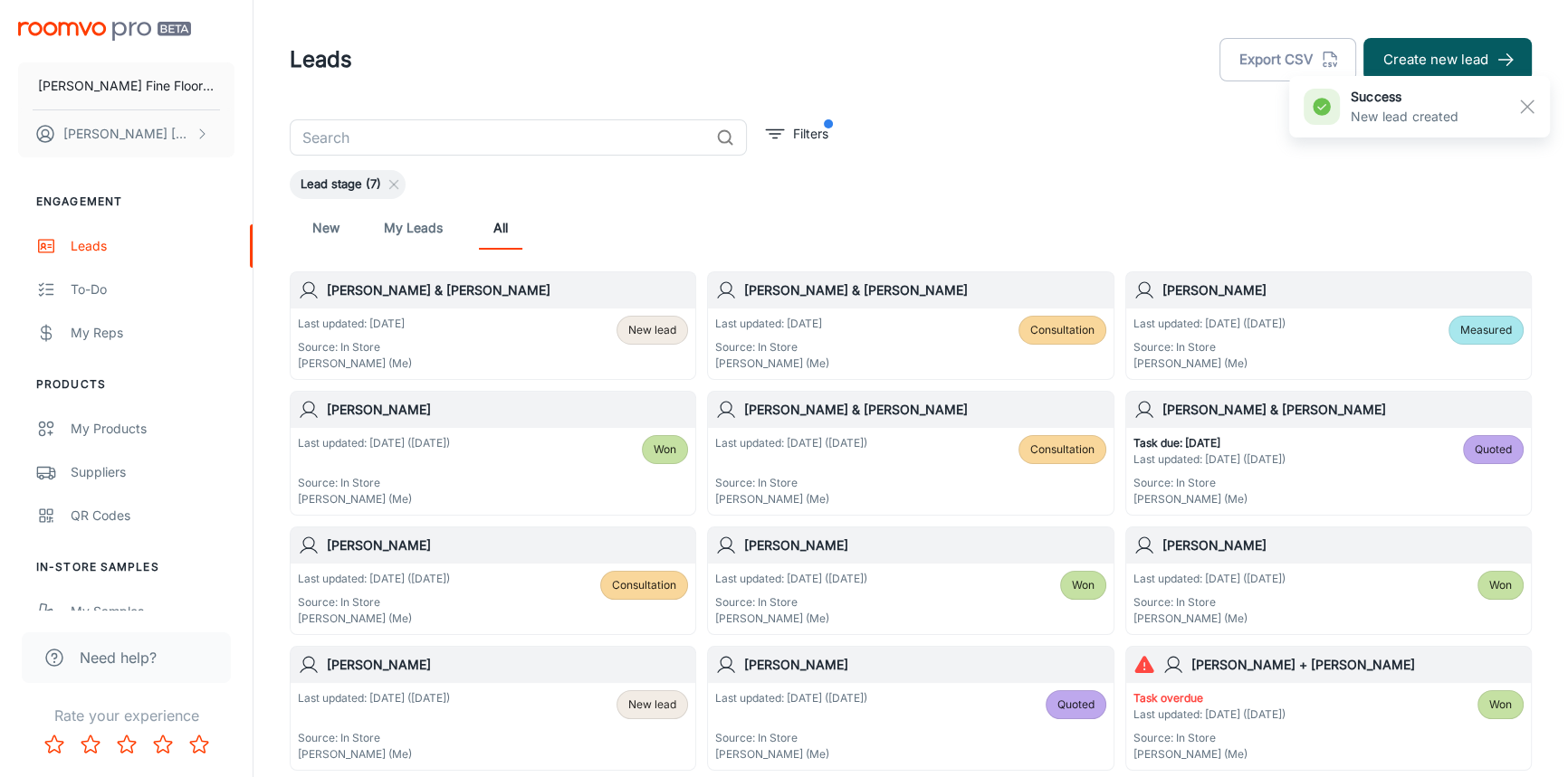
click at [511, 334] on div "Last updated: [DATE] Source: In Store [PERSON_NAME] (Me) New lead" at bounding box center [492, 344] width 391 height 56
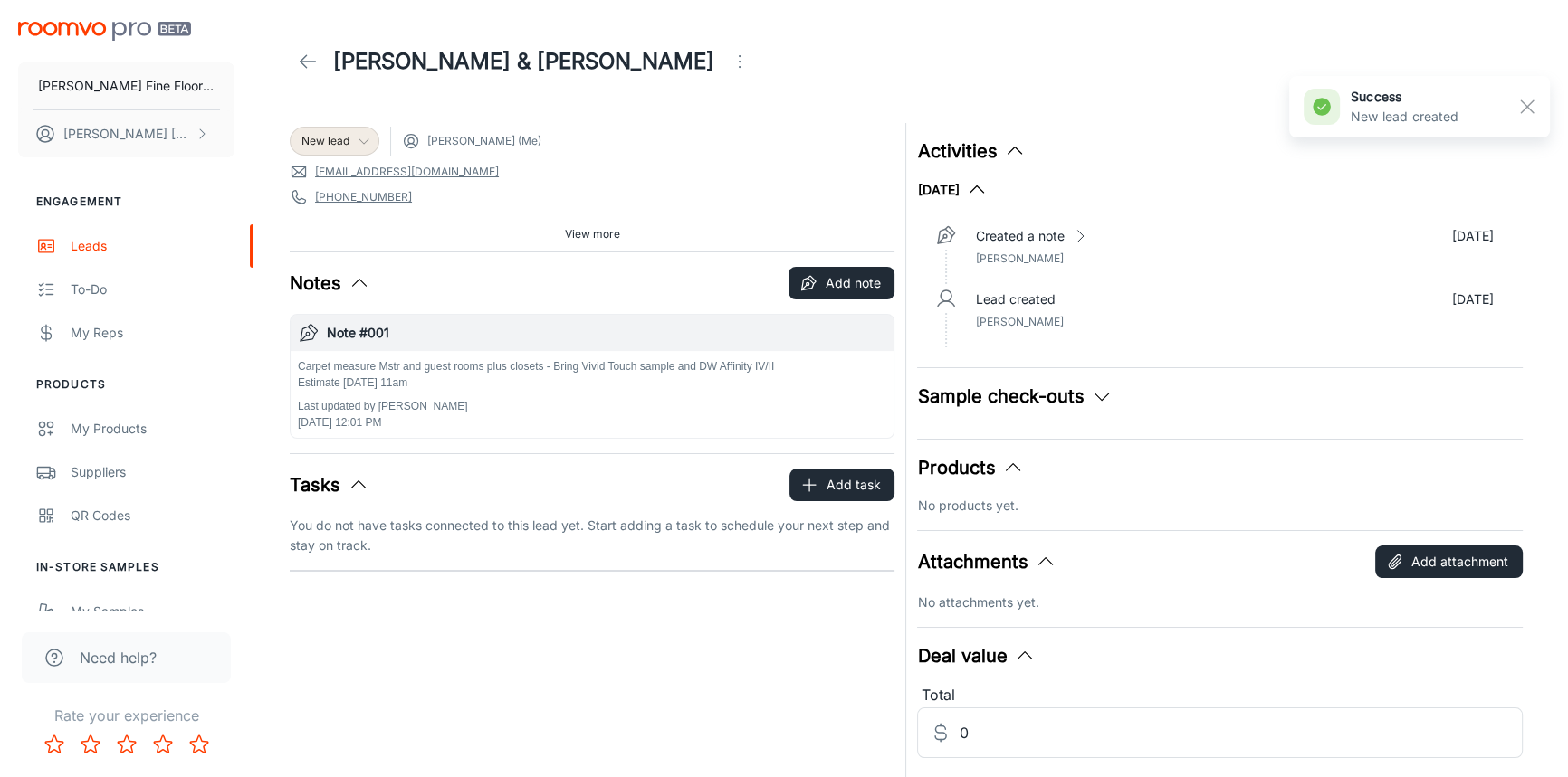
click at [344, 139] on span "New lead" at bounding box center [326, 140] width 48 height 16
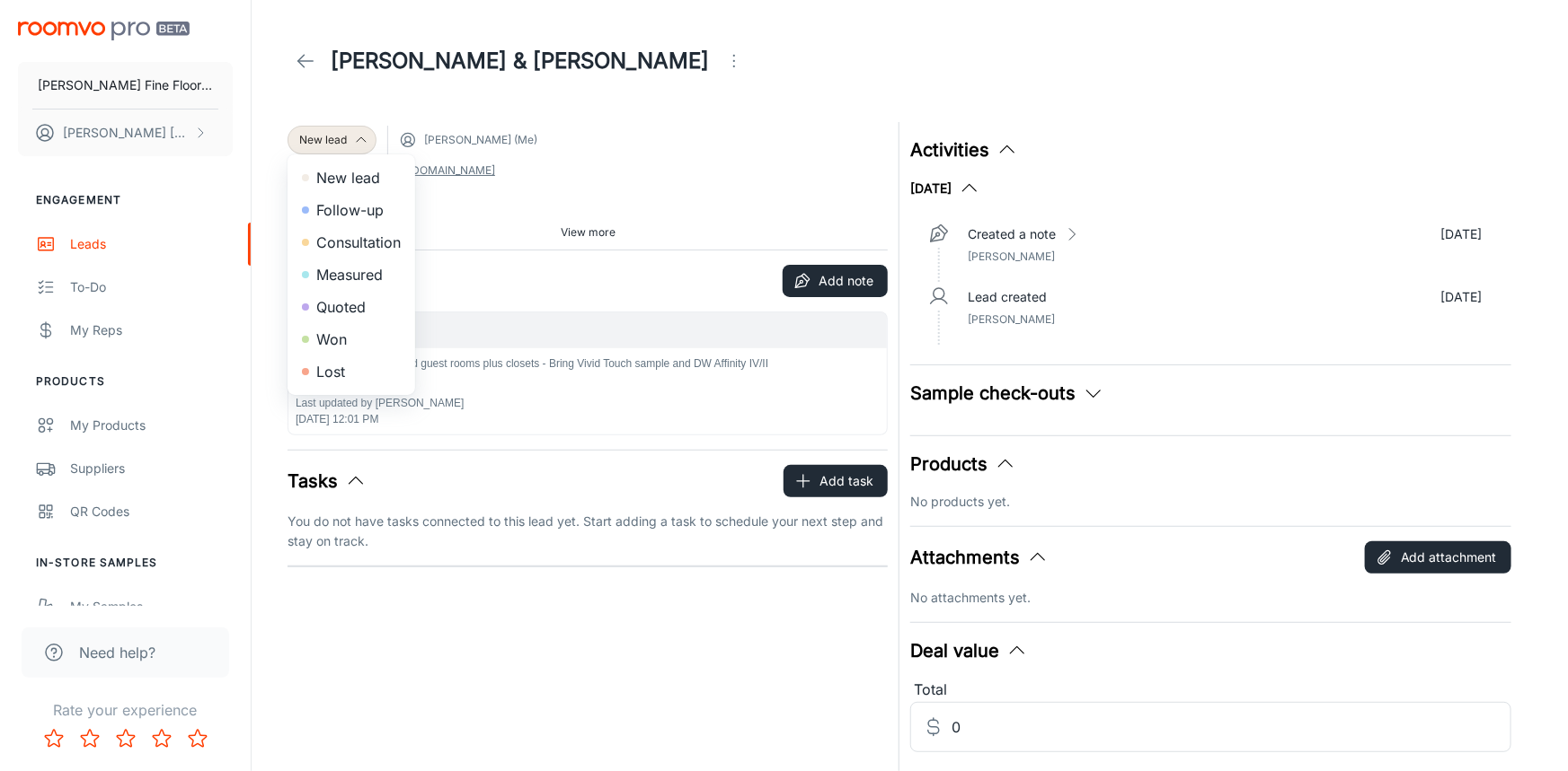
click at [350, 245] on li "Consultation" at bounding box center [351, 242] width 128 height 33
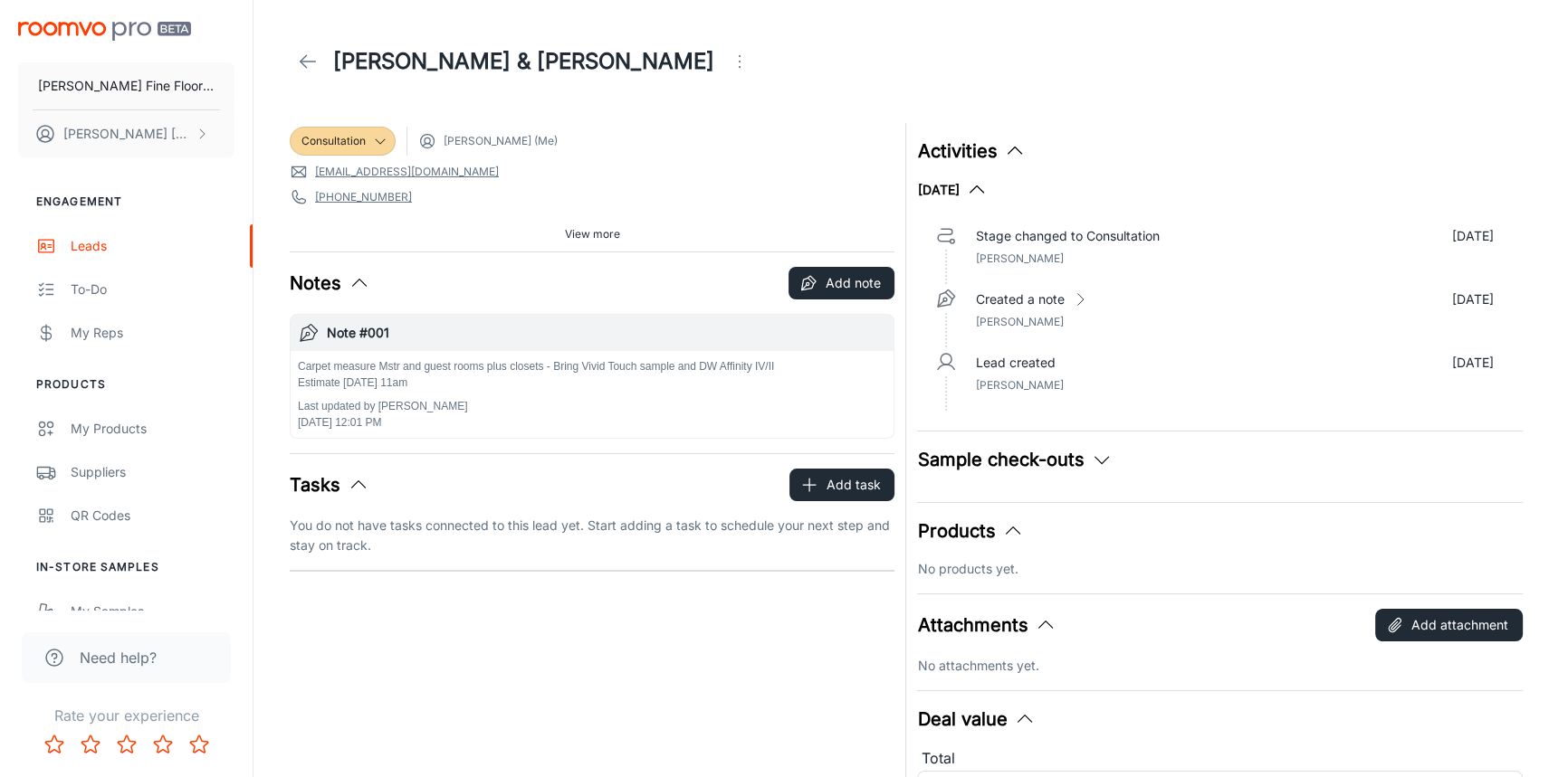
click at [603, 237] on span "View more" at bounding box center [592, 234] width 55 height 16
click at [297, 60] on icon at bounding box center [307, 61] width 21 height 21
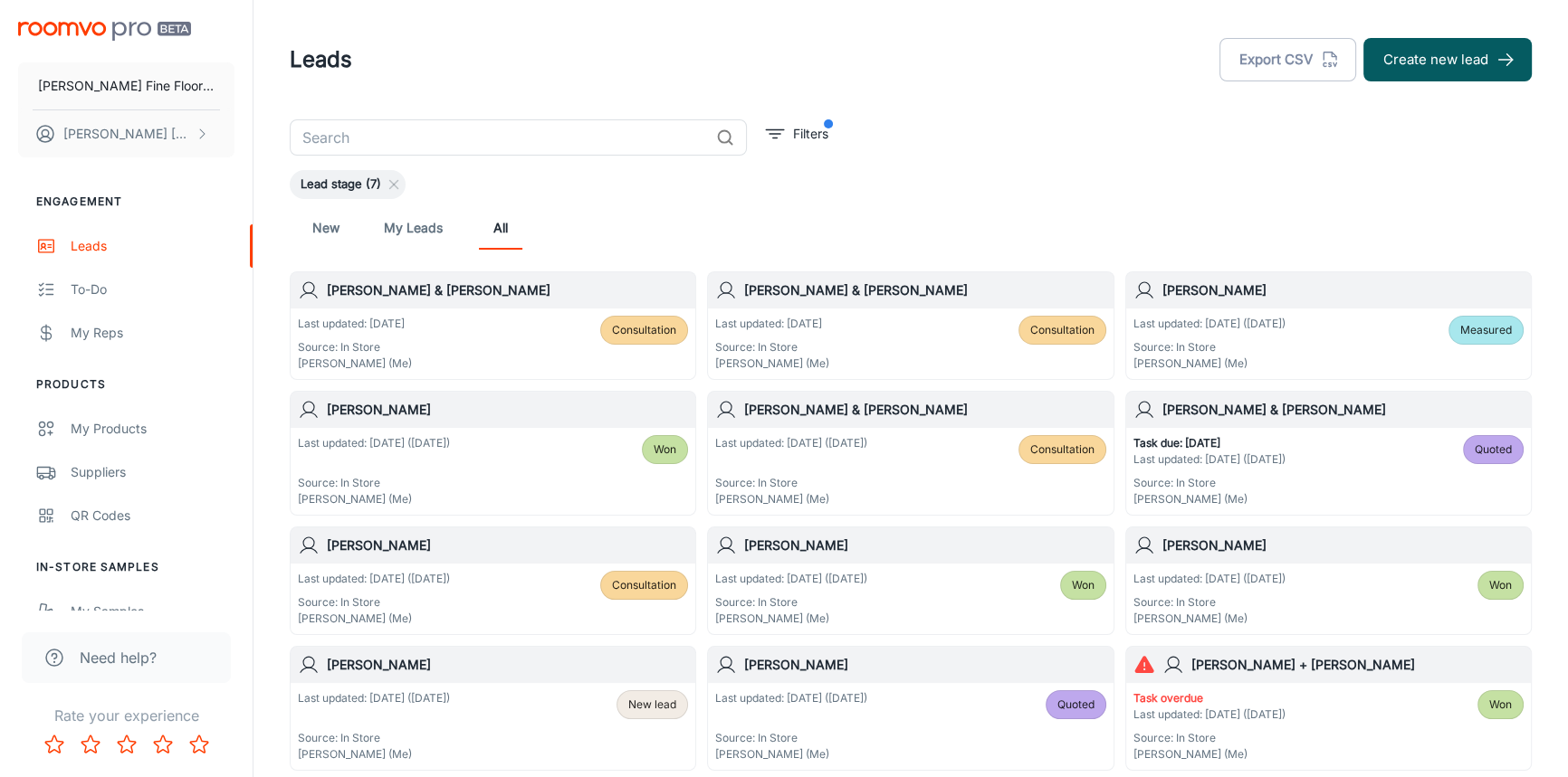
click at [481, 304] on div "[PERSON_NAME] & [PERSON_NAME]" at bounding box center [493, 290] width 405 height 36
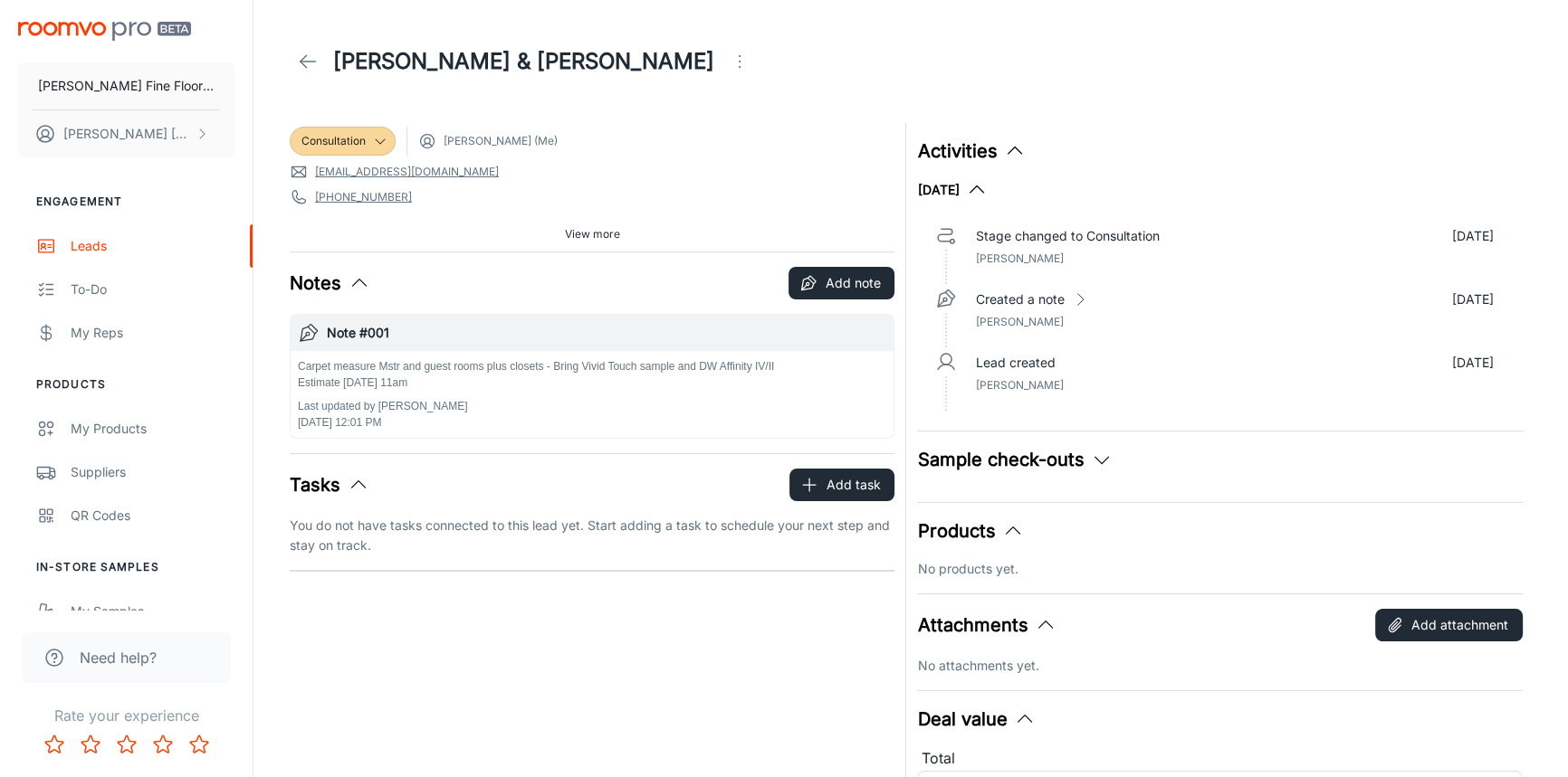
click at [729, 54] on icon "Open menu" at bounding box center [739, 61] width 21 height 21
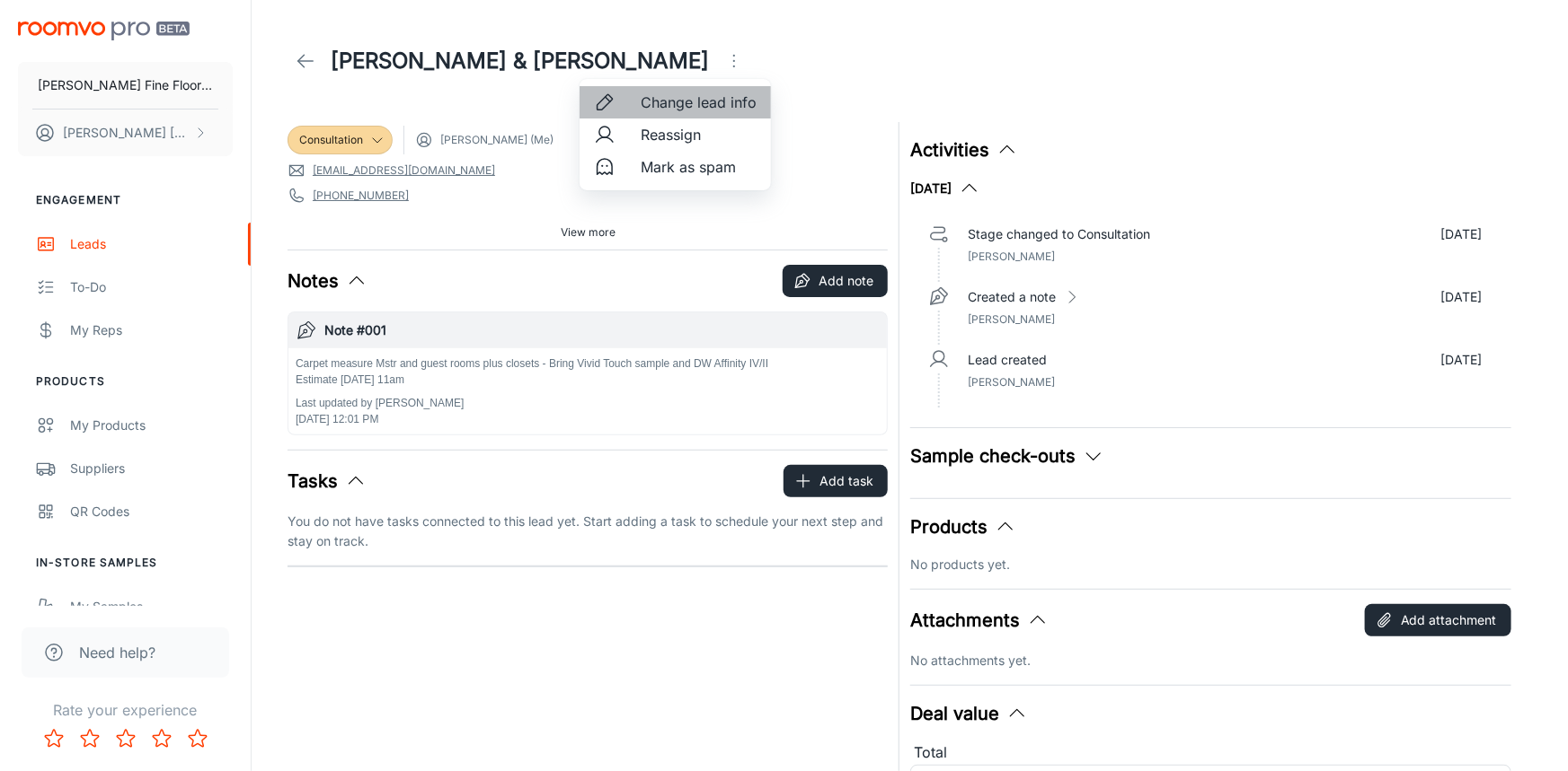
click at [701, 101] on span "Change lead info" at bounding box center [698, 102] width 116 height 21
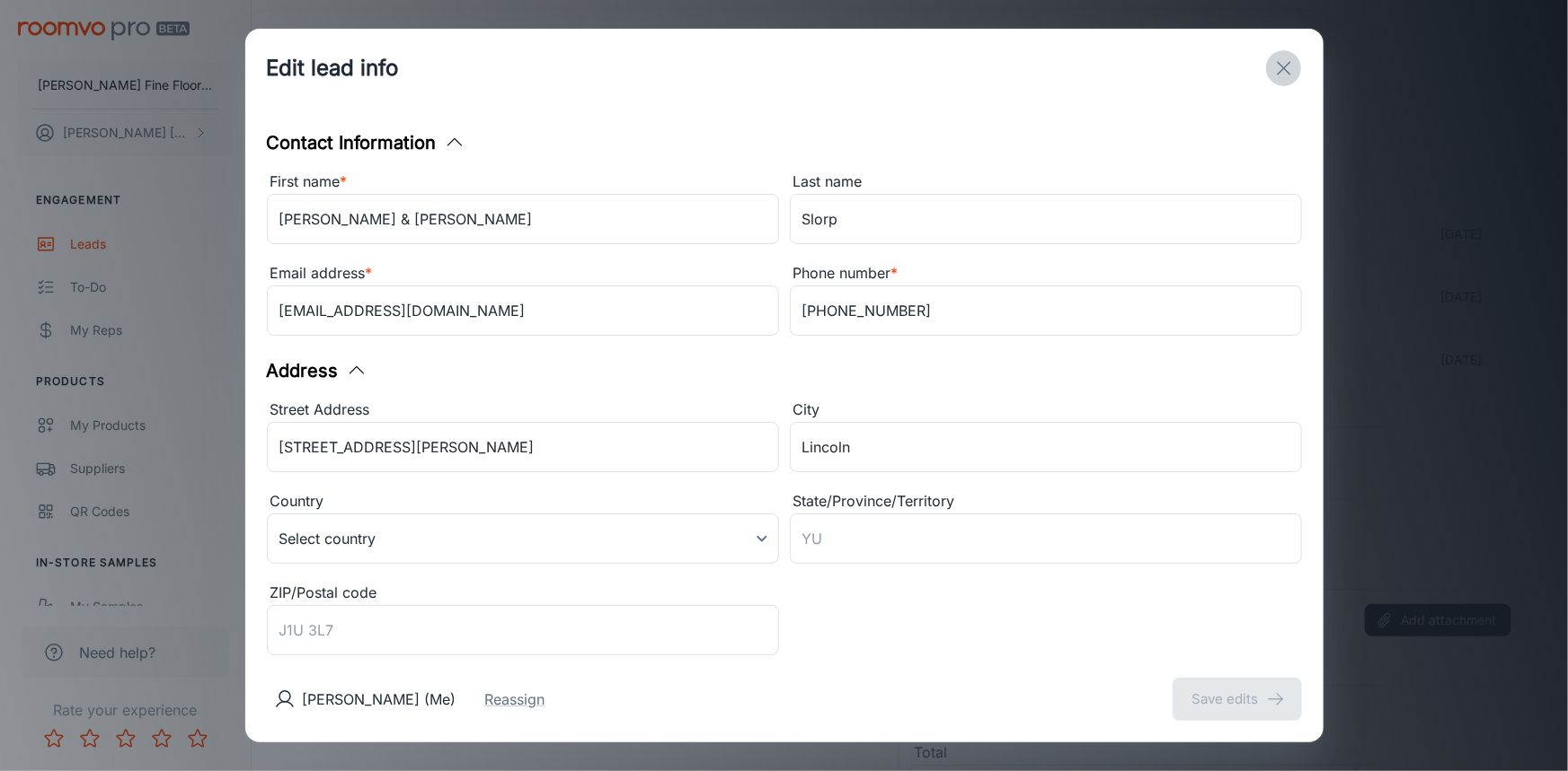
click at [1284, 67] on line "exit" at bounding box center [1283, 67] width 13 height 12
